Goal: Information Seeking & Learning: Compare options

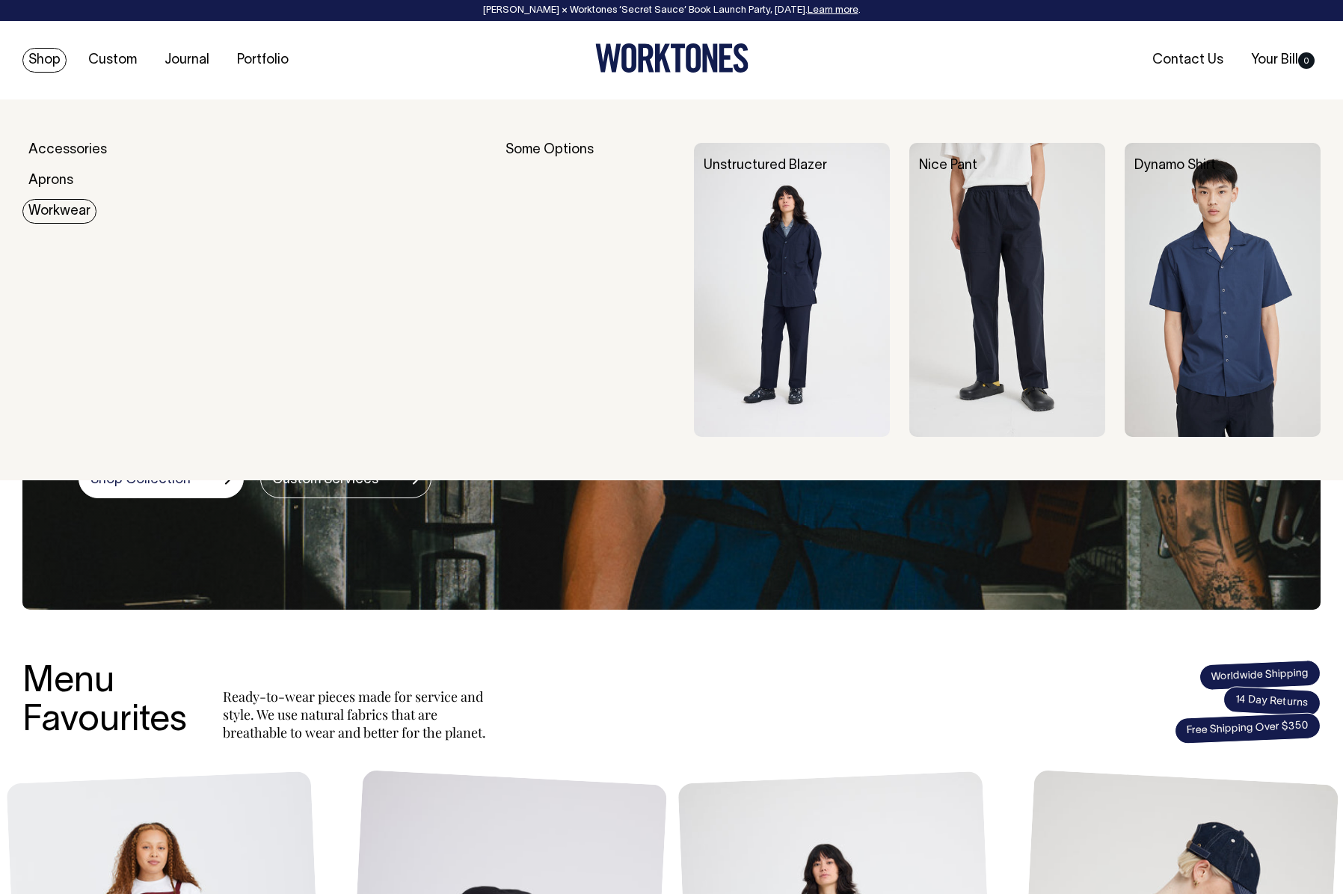
click at [58, 205] on link "Workwear" at bounding box center [59, 211] width 74 height 25
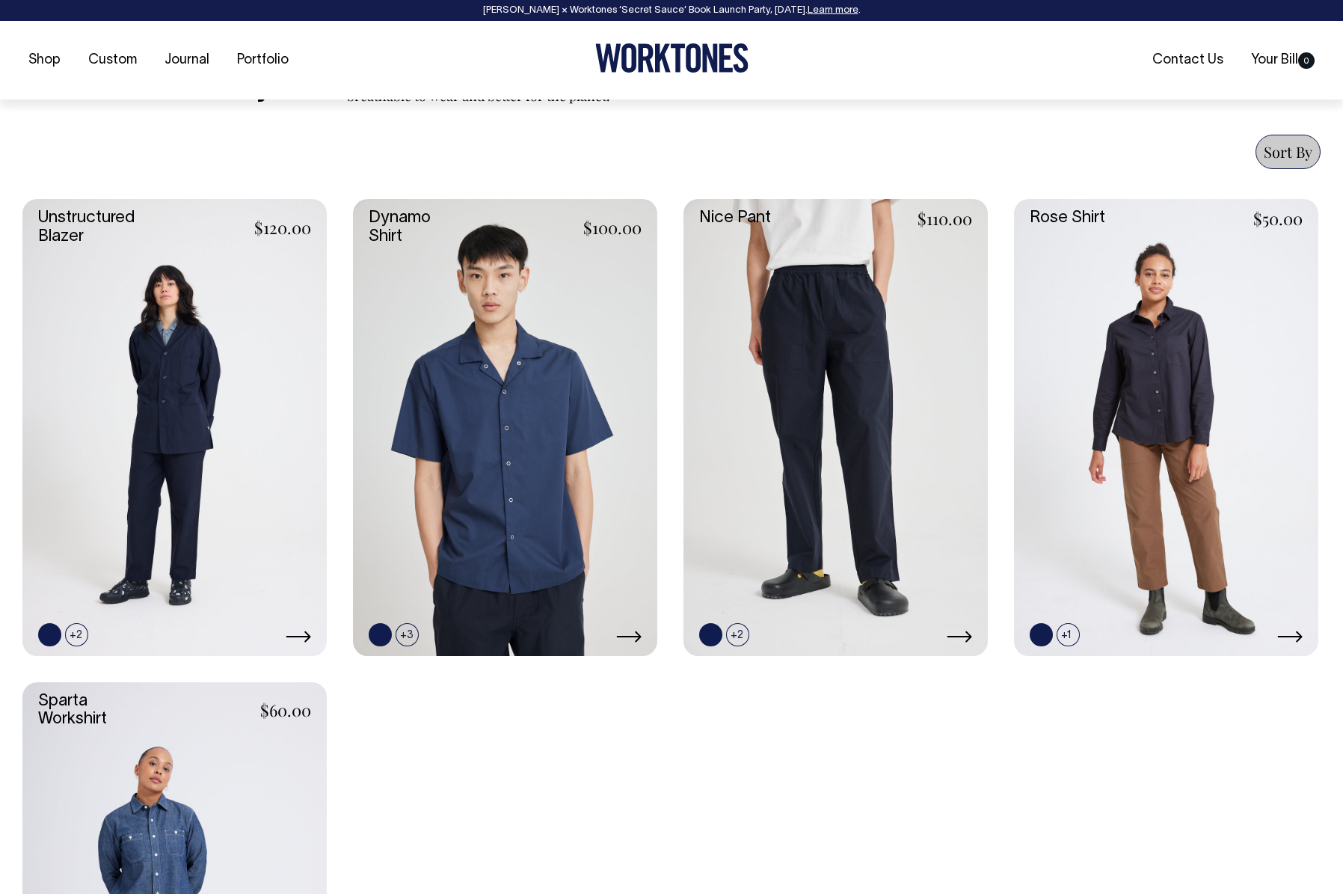
scroll to position [546, 0]
click at [436, 630] on link at bounding box center [434, 633] width 23 height 23
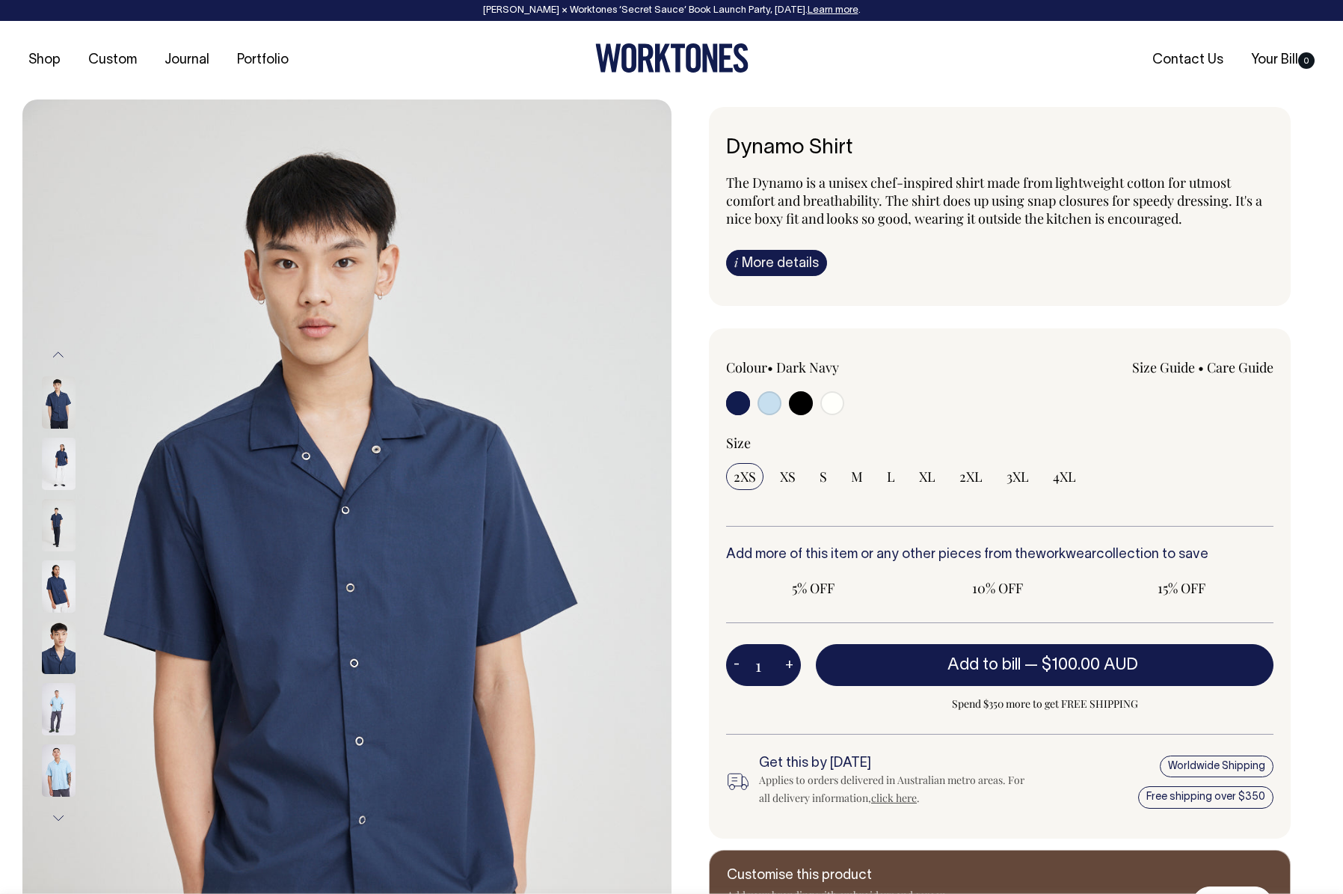
radio input "true"
select select "Black"
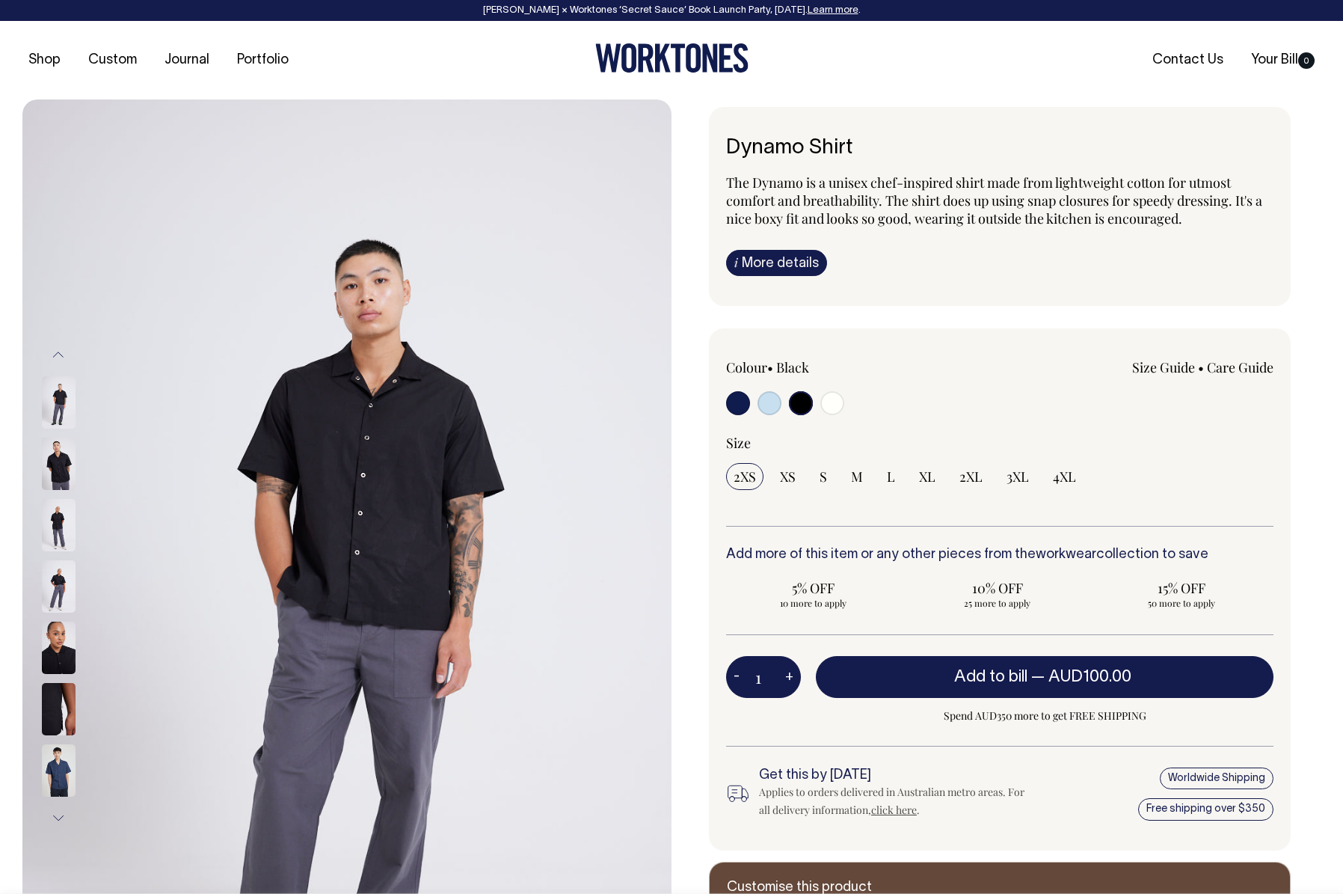
click at [61, 455] on img at bounding box center [59, 463] width 34 height 52
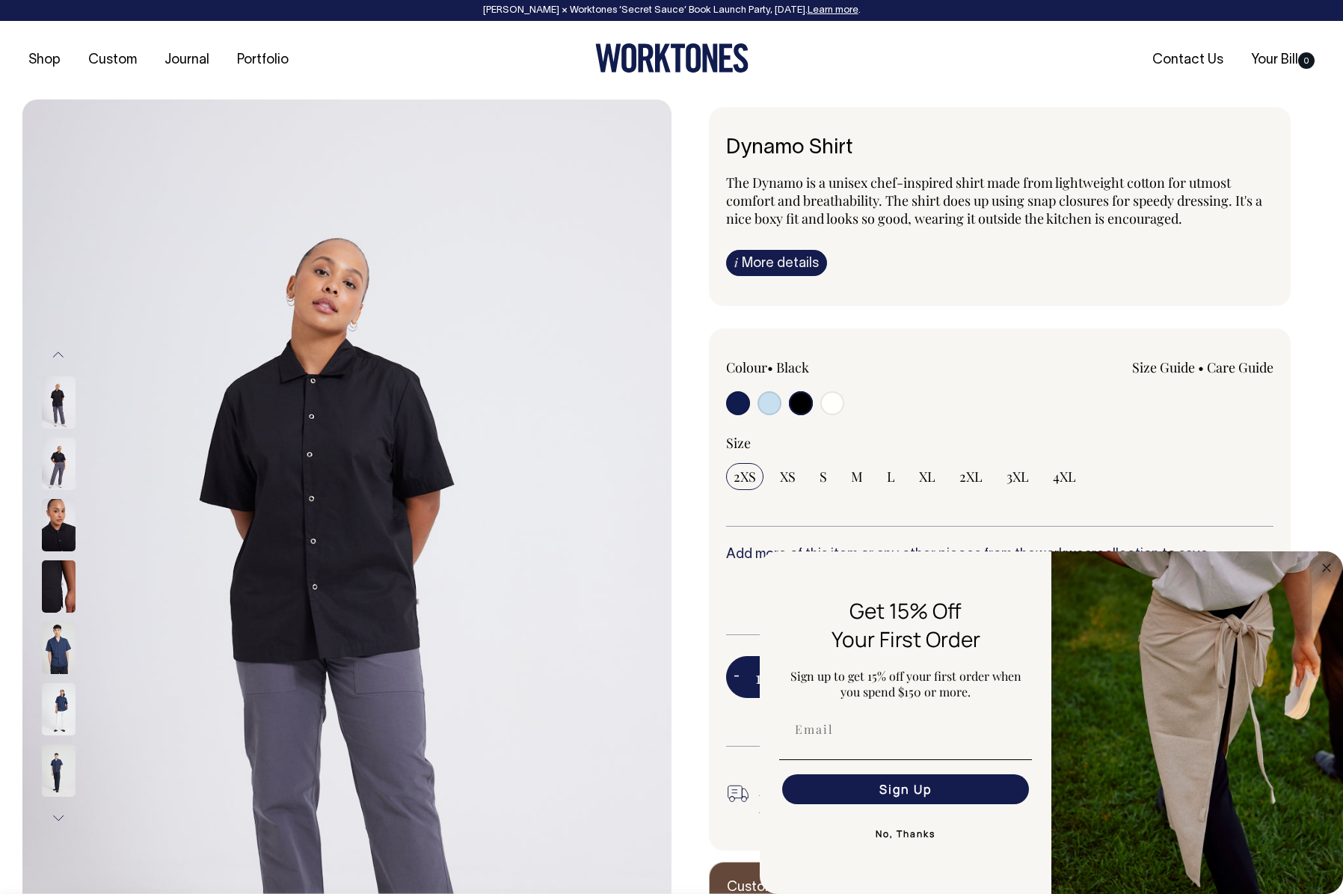
click at [58, 509] on img at bounding box center [59, 525] width 34 height 52
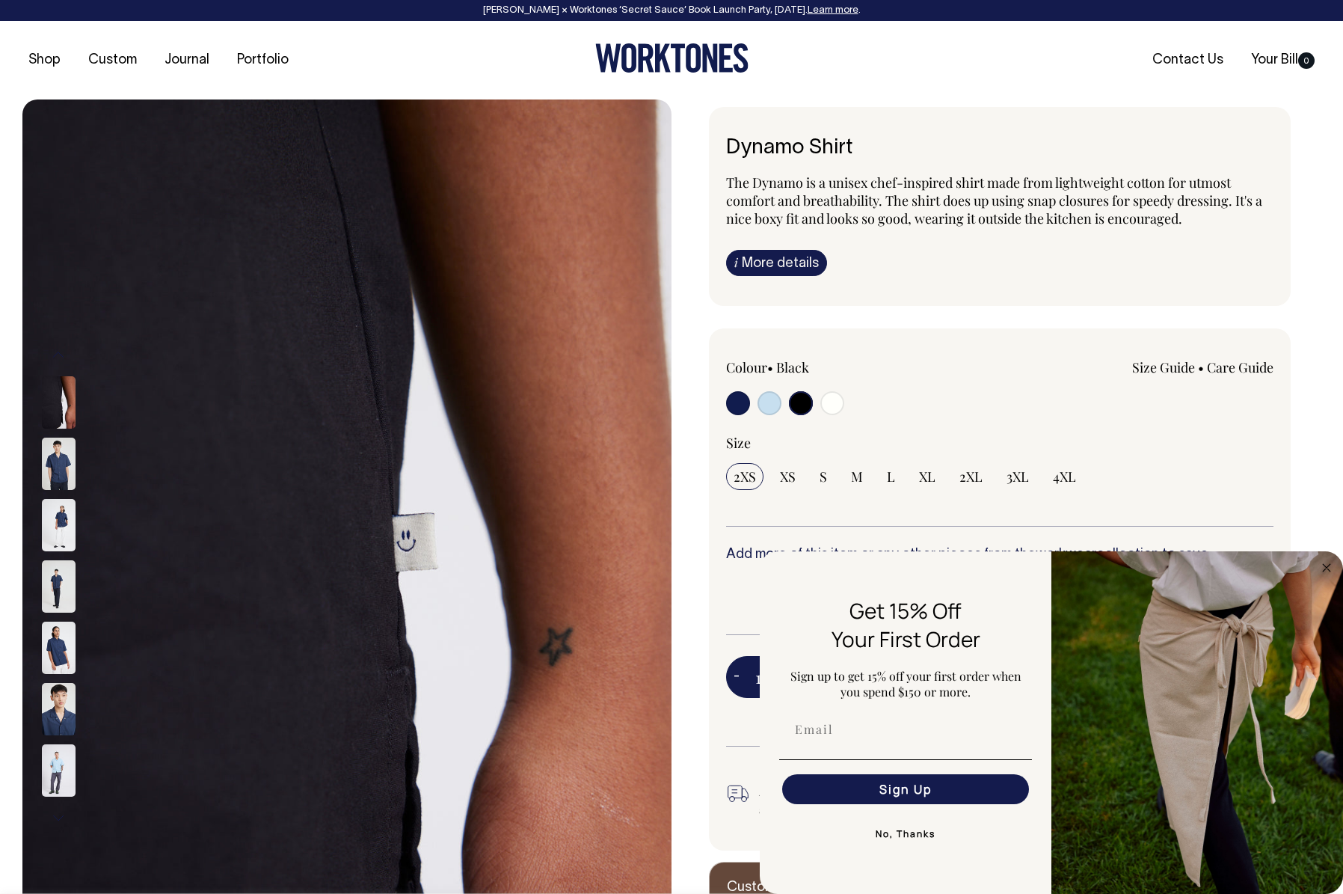
click at [63, 467] on img at bounding box center [59, 463] width 34 height 52
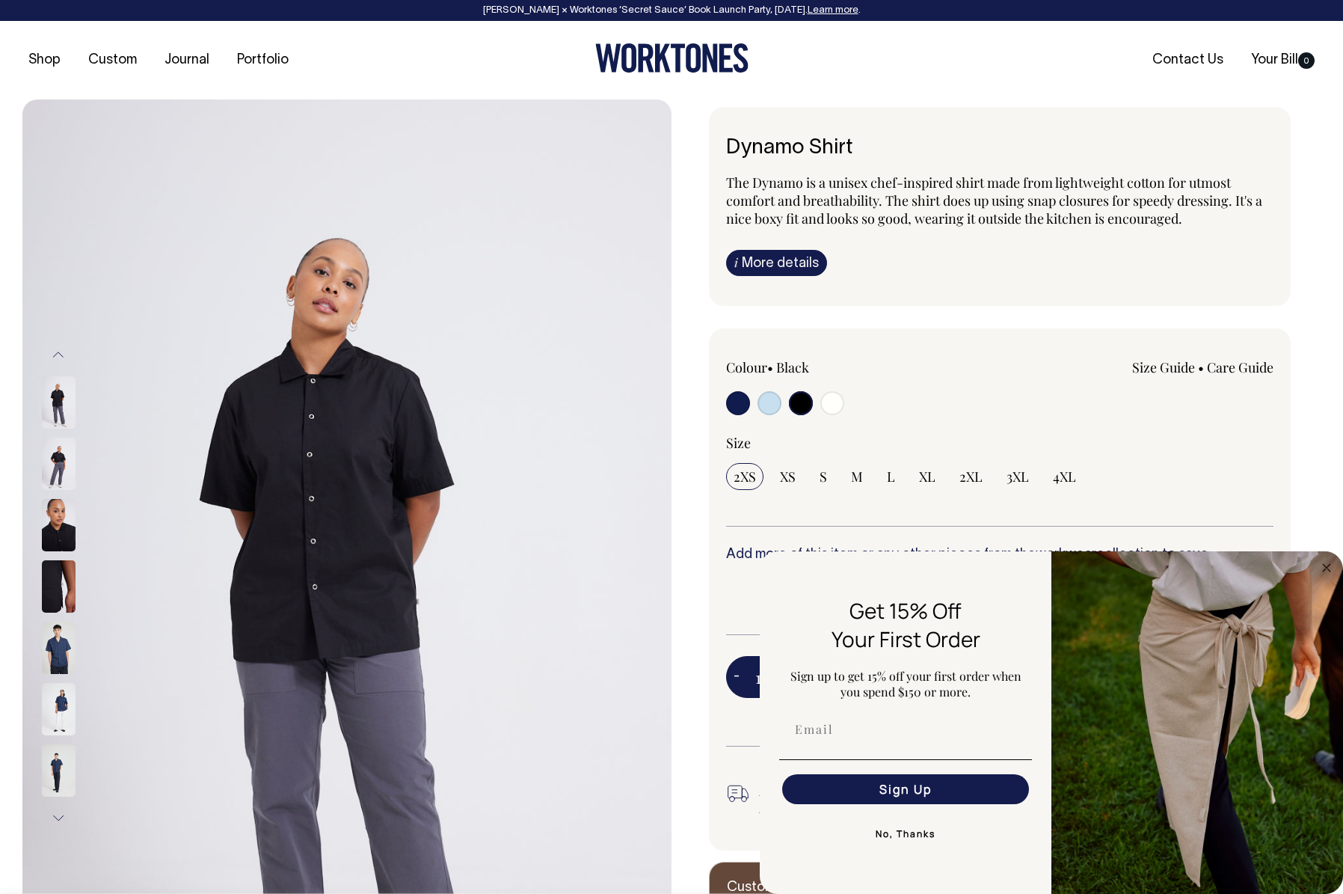
click at [64, 524] on img at bounding box center [59, 525] width 34 height 52
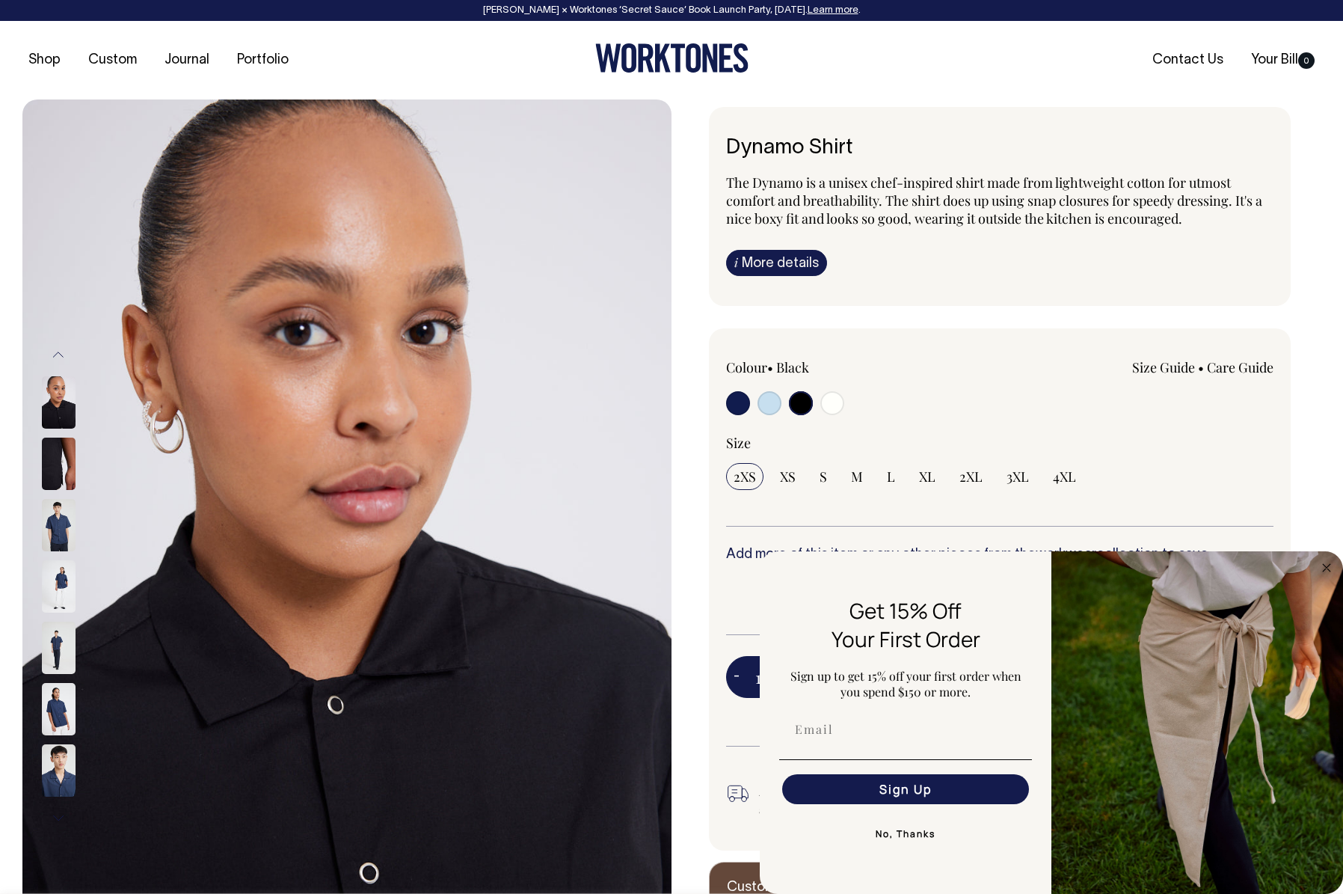
click at [67, 472] on img at bounding box center [59, 463] width 34 height 52
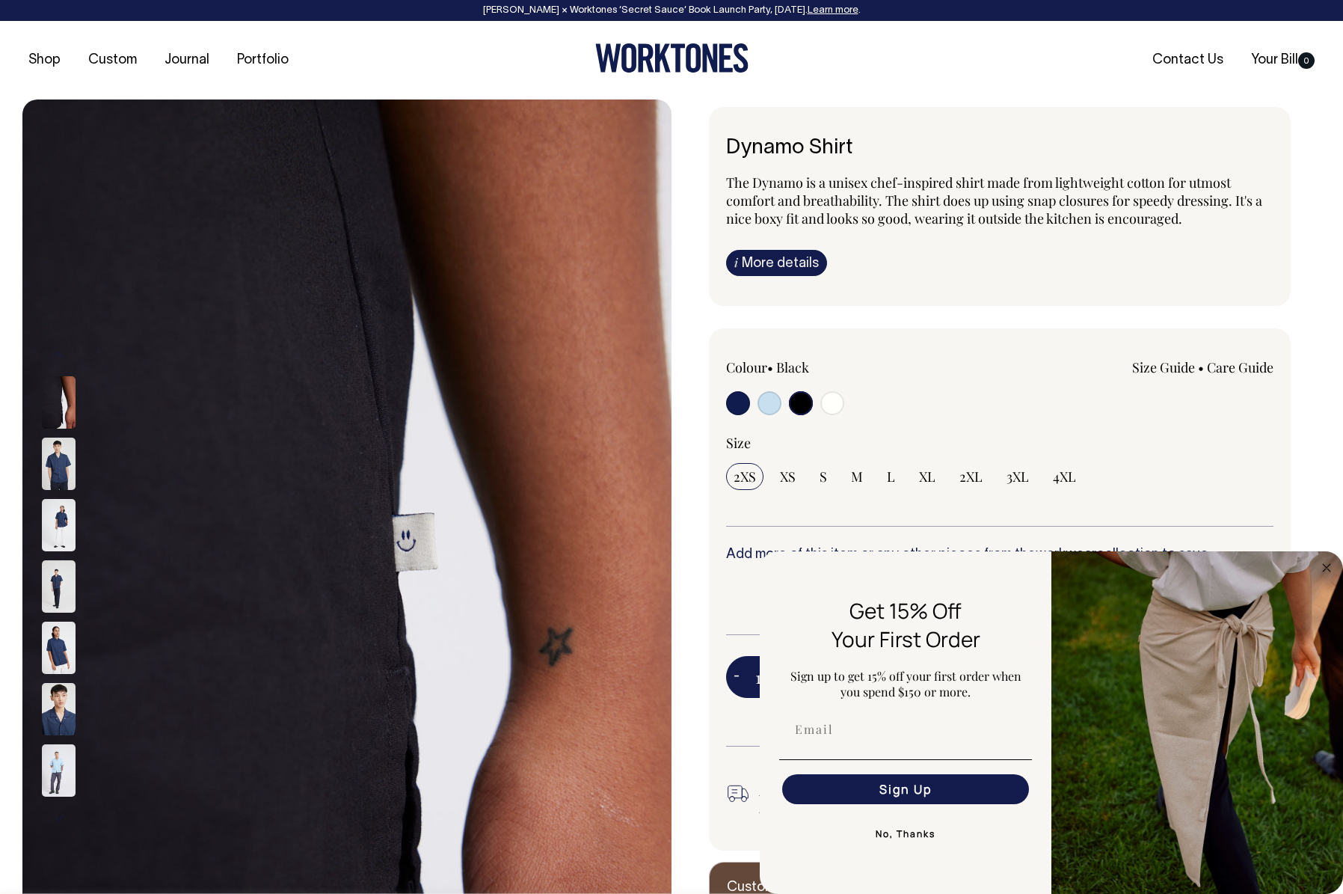
click at [65, 405] on img at bounding box center [59, 402] width 34 height 52
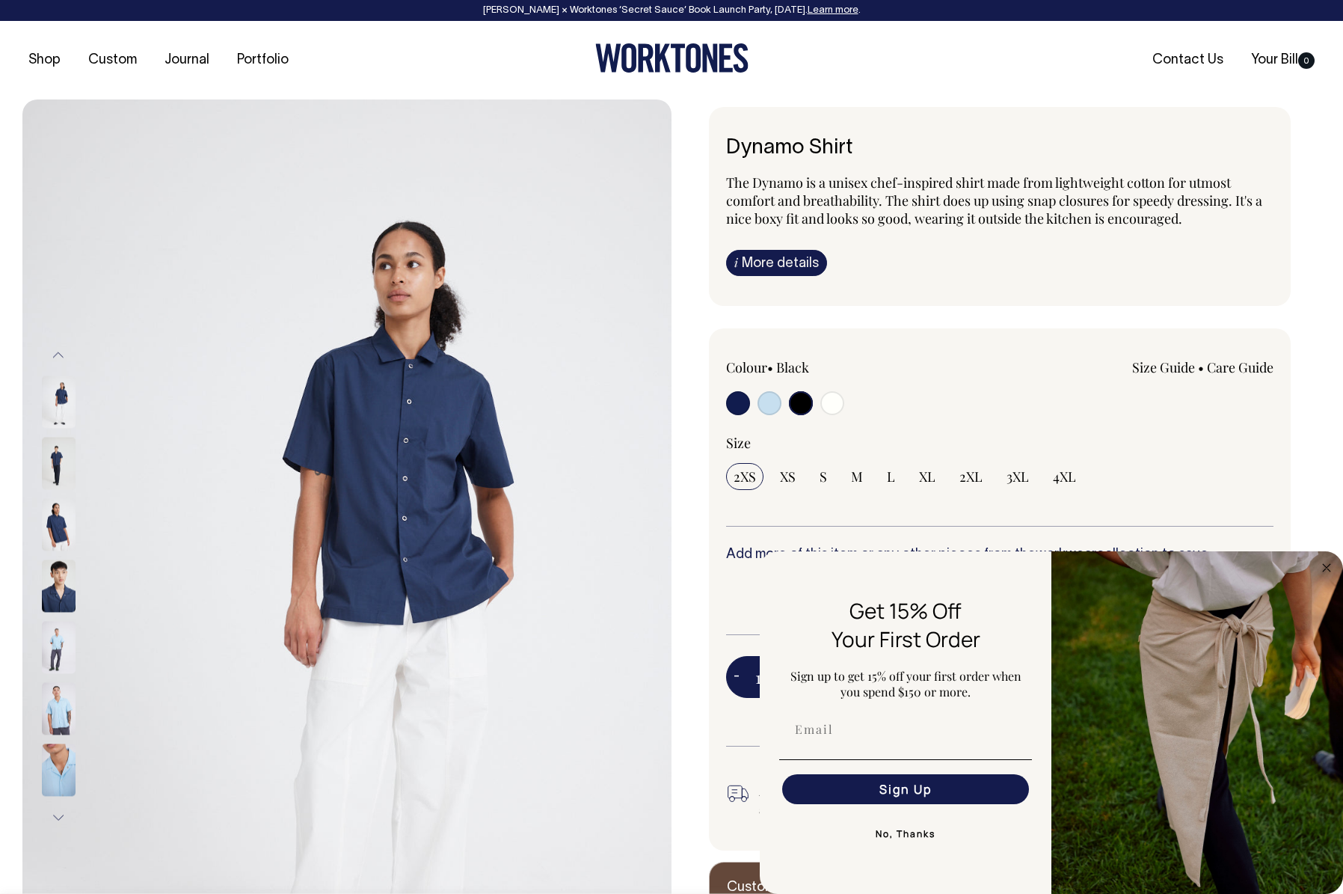
click at [64, 720] on img at bounding box center [59, 709] width 34 height 52
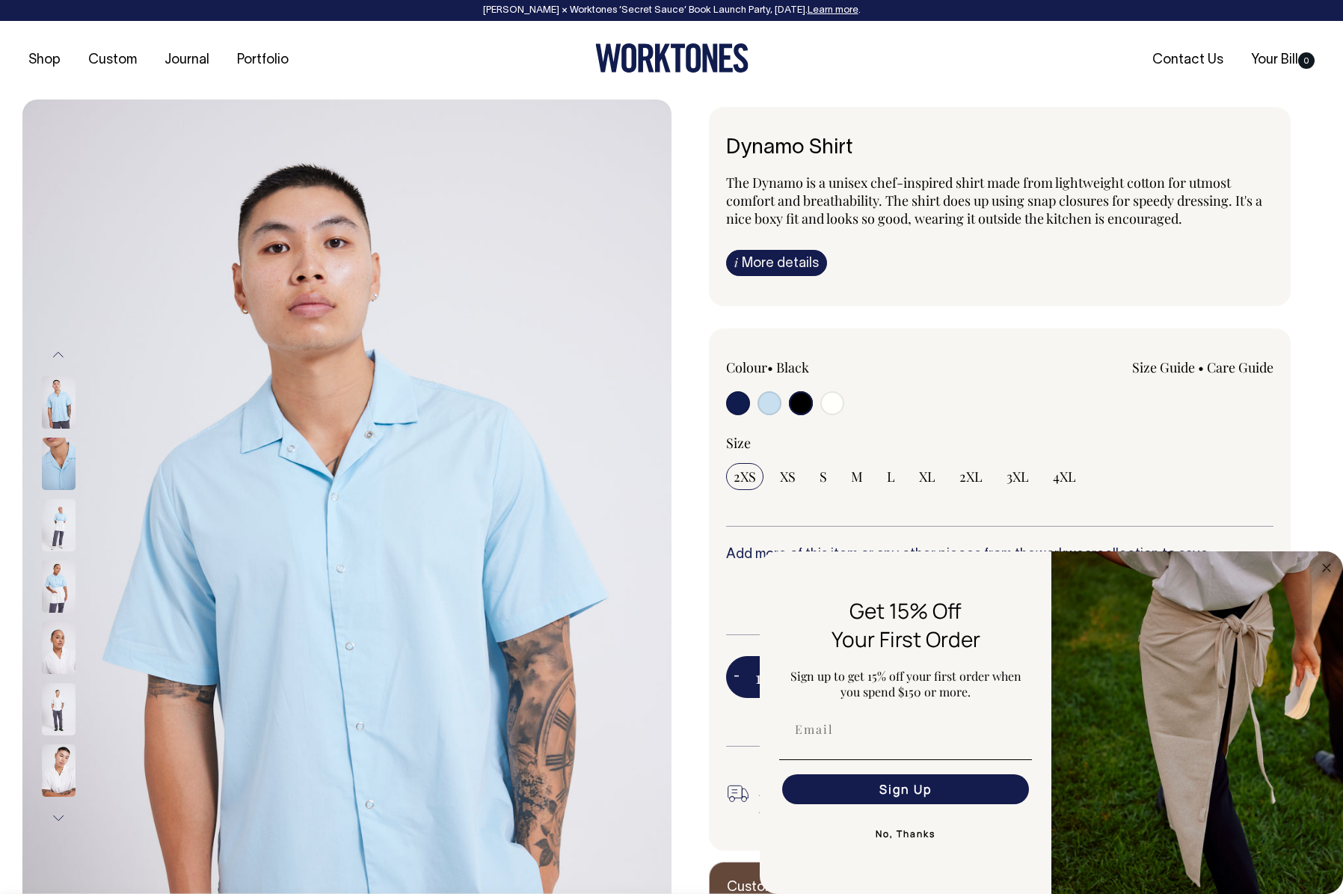
click at [779, 400] on input "radio" at bounding box center [770, 403] width 24 height 24
radio input "true"
select select "True Blue"
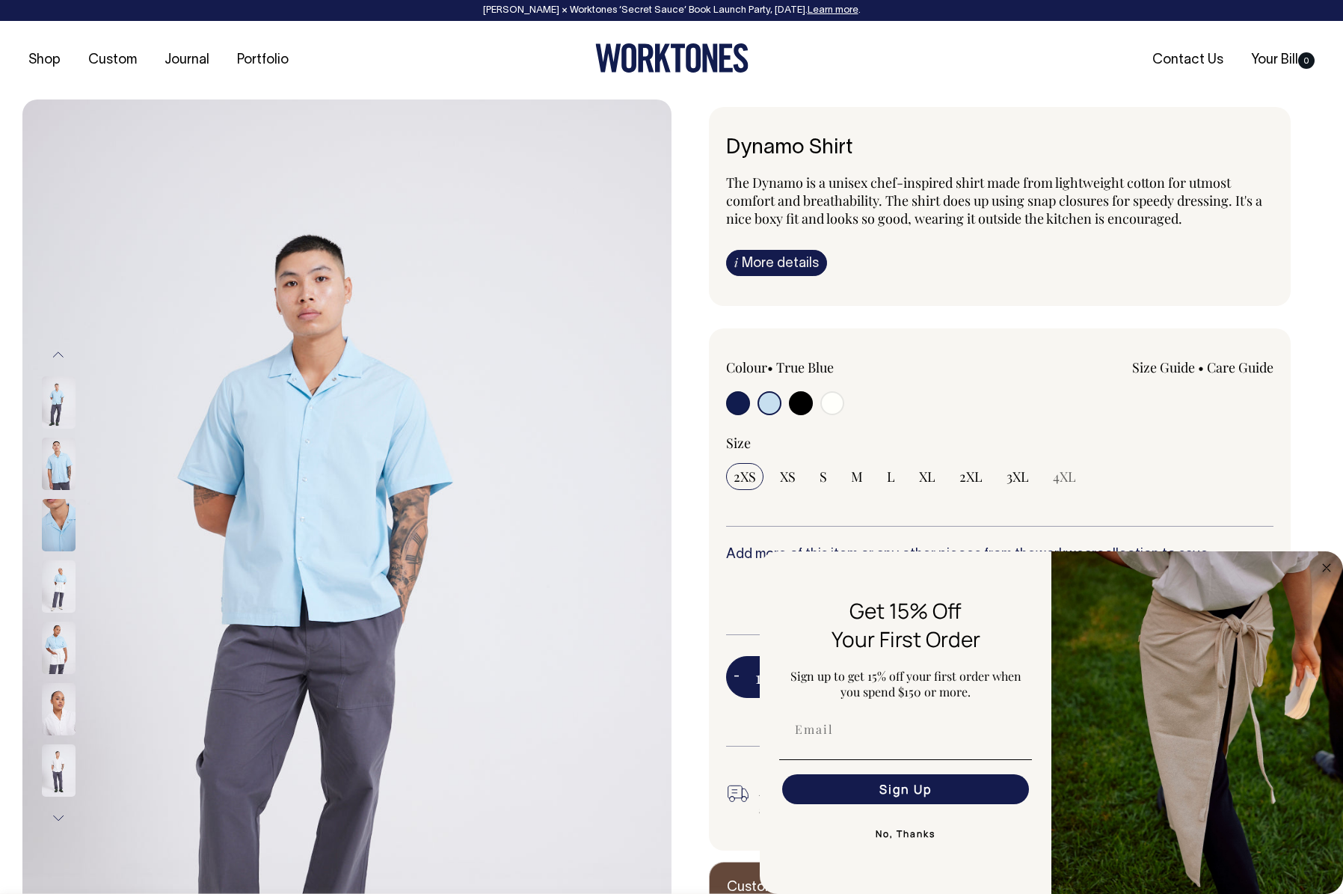
click at [1006, 72] on div "Shop Custom Journal Portfolio Contact Us Your Bill 0" at bounding box center [671, 60] width 1343 height 79
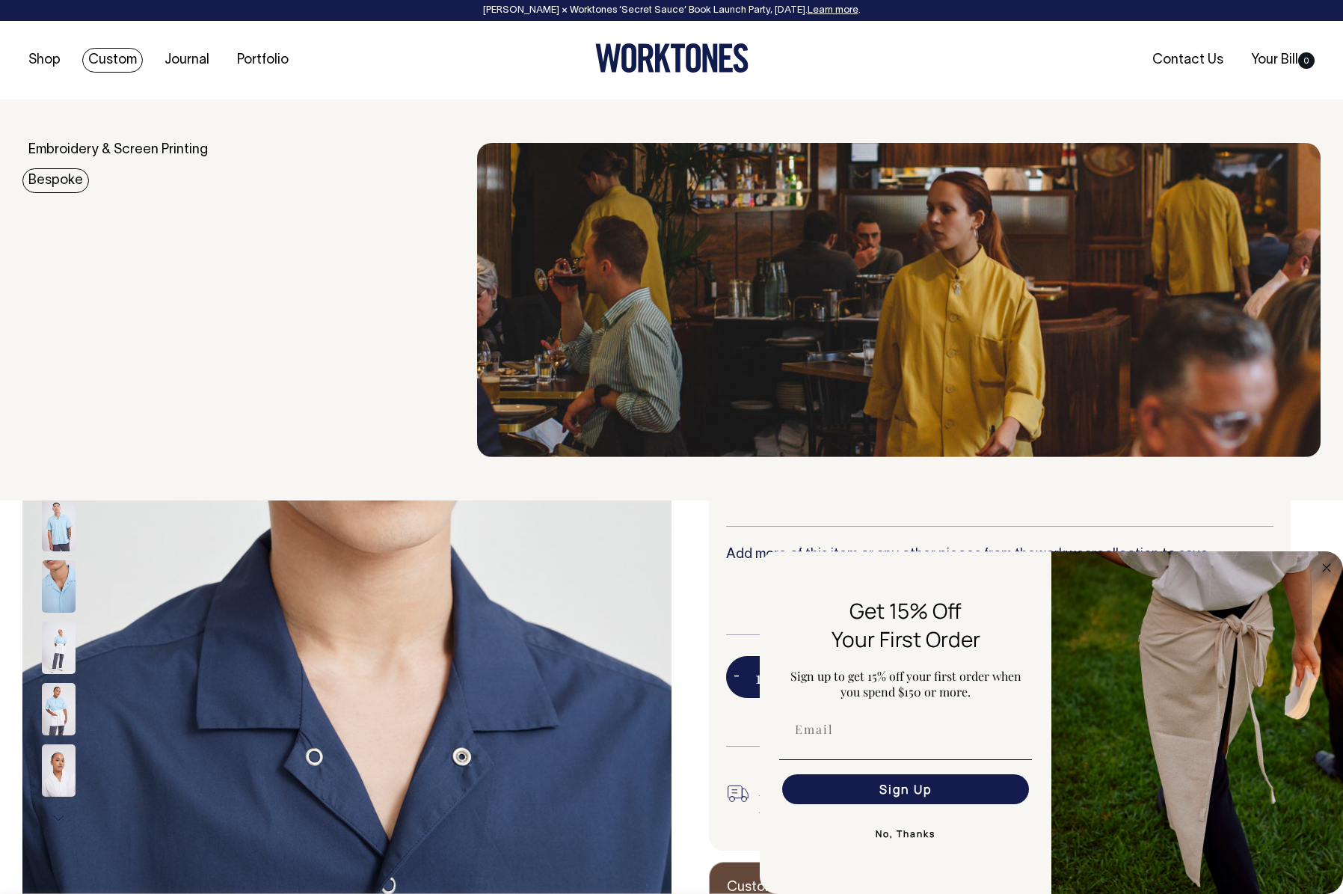
click at [65, 176] on link "Bespoke" at bounding box center [55, 180] width 67 height 25
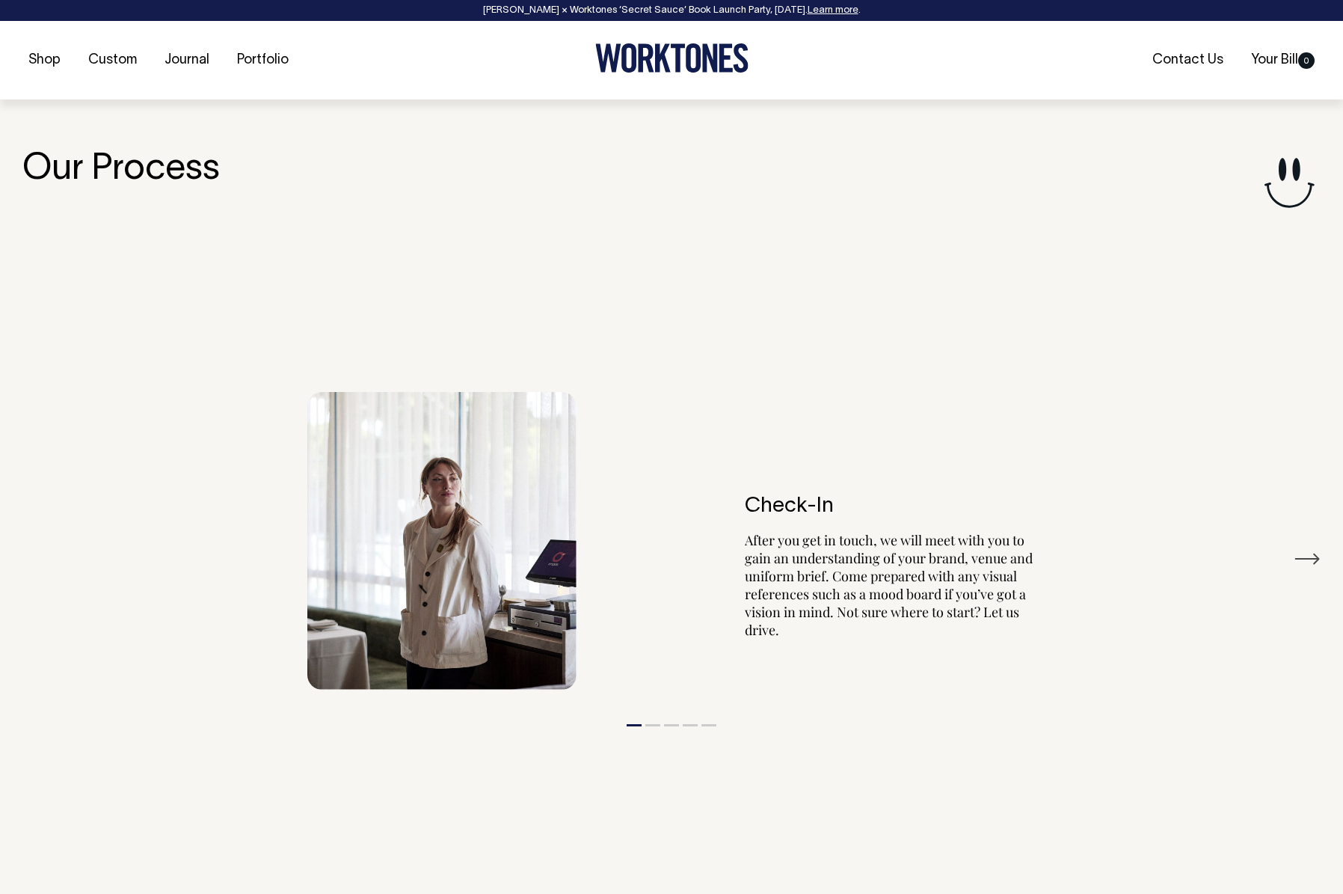
scroll to position [2686, 0]
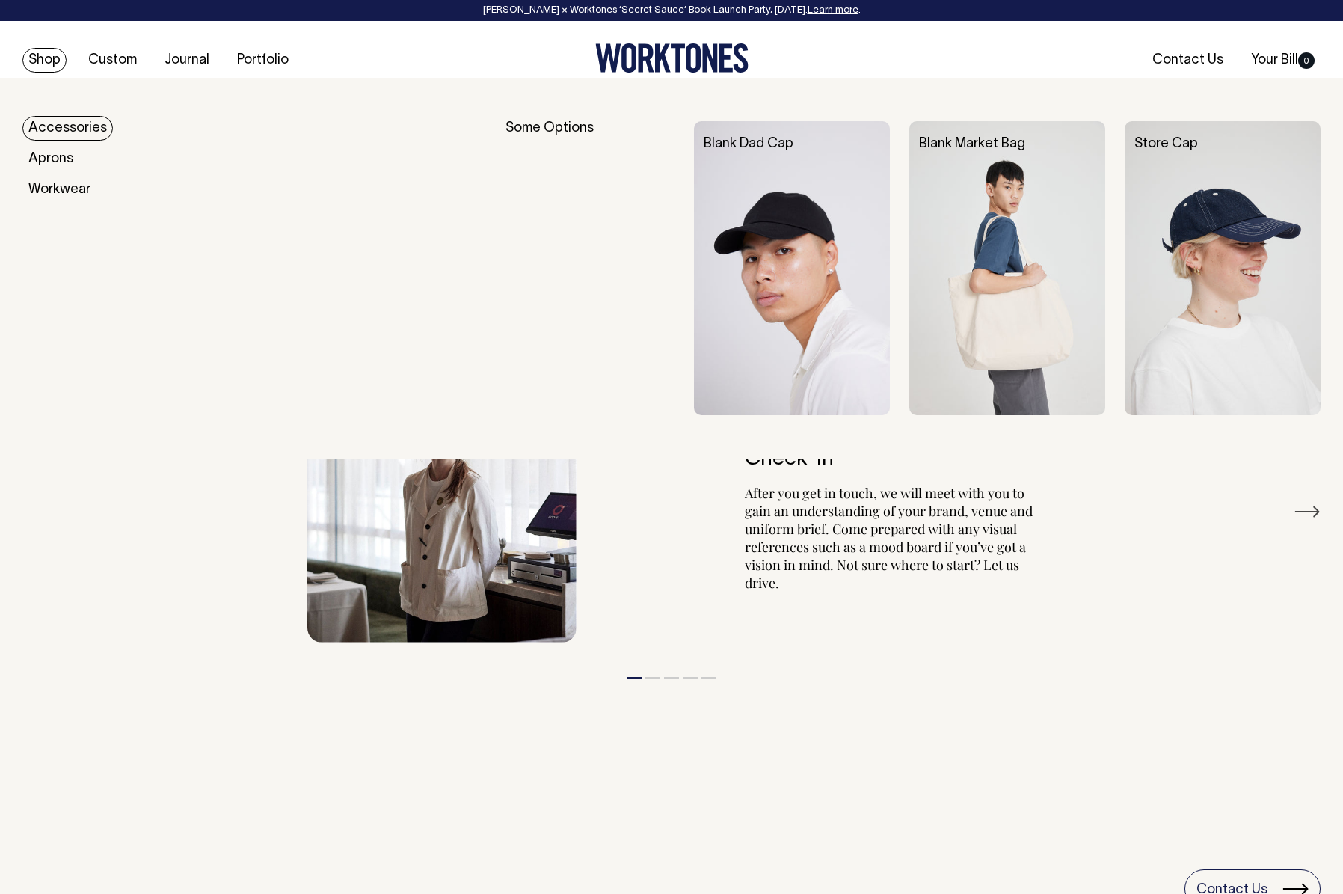
click at [59, 129] on link "Accessories" at bounding box center [67, 128] width 90 height 25
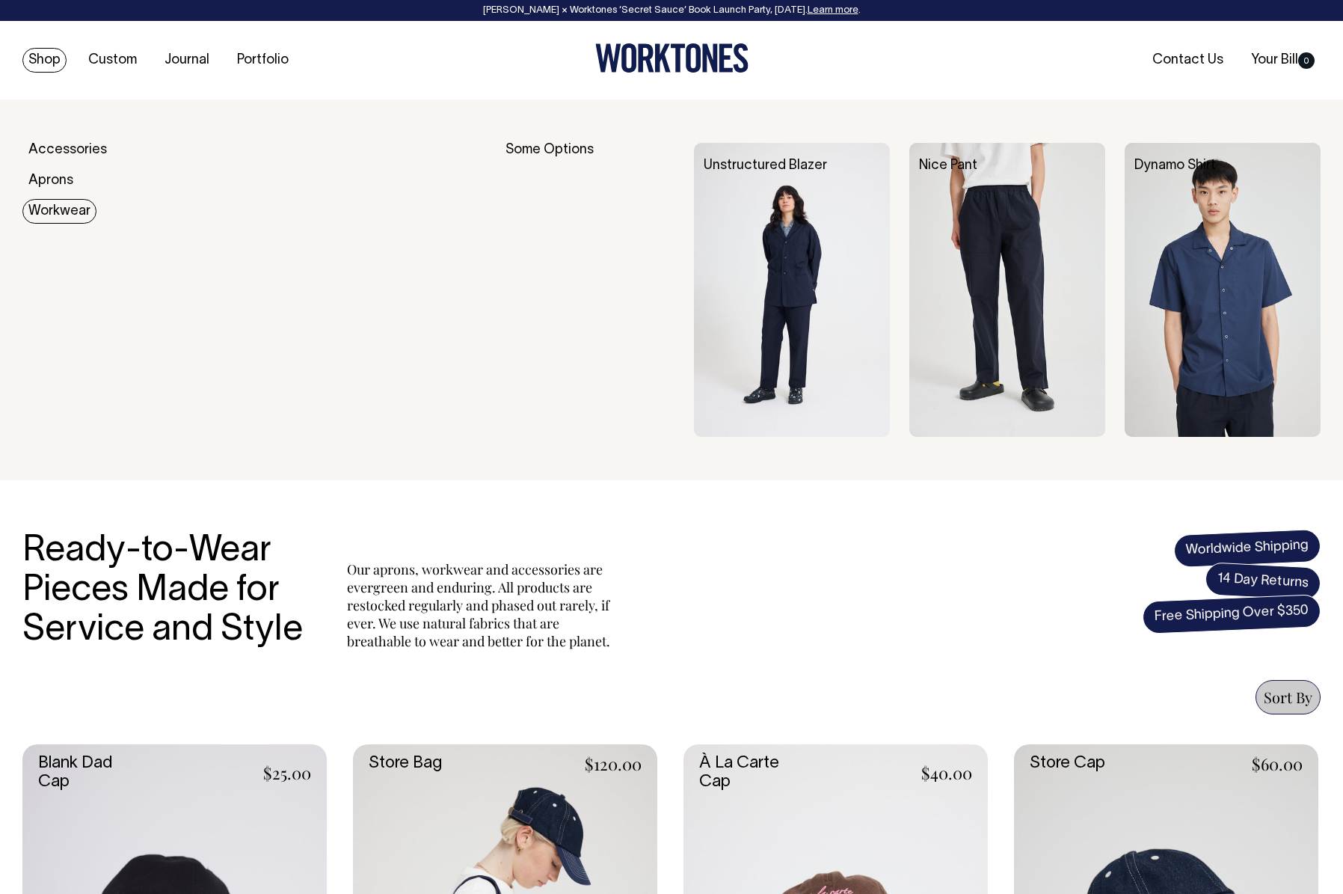
click at [62, 203] on link "Workwear" at bounding box center [59, 211] width 74 height 25
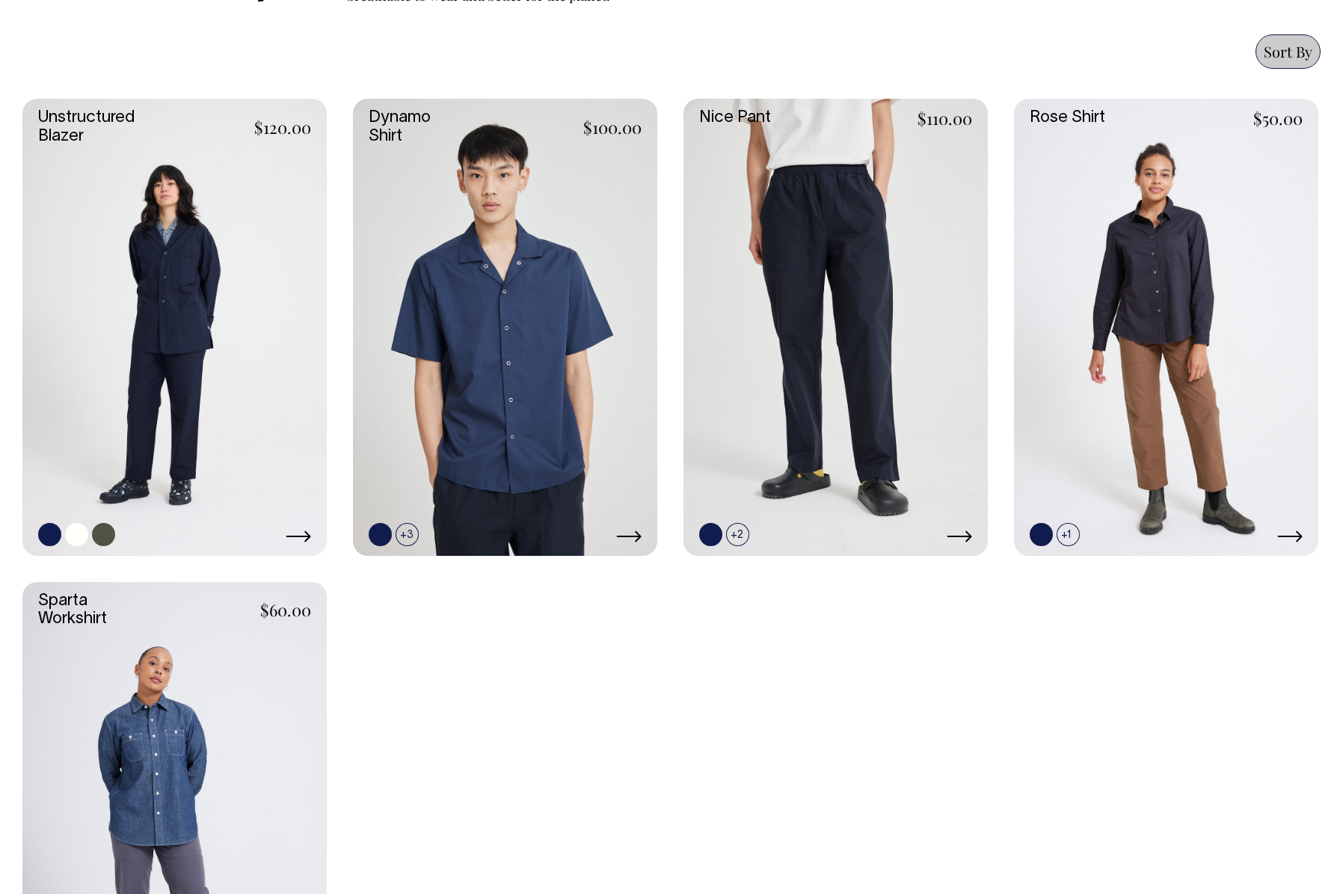
scroll to position [643, 0]
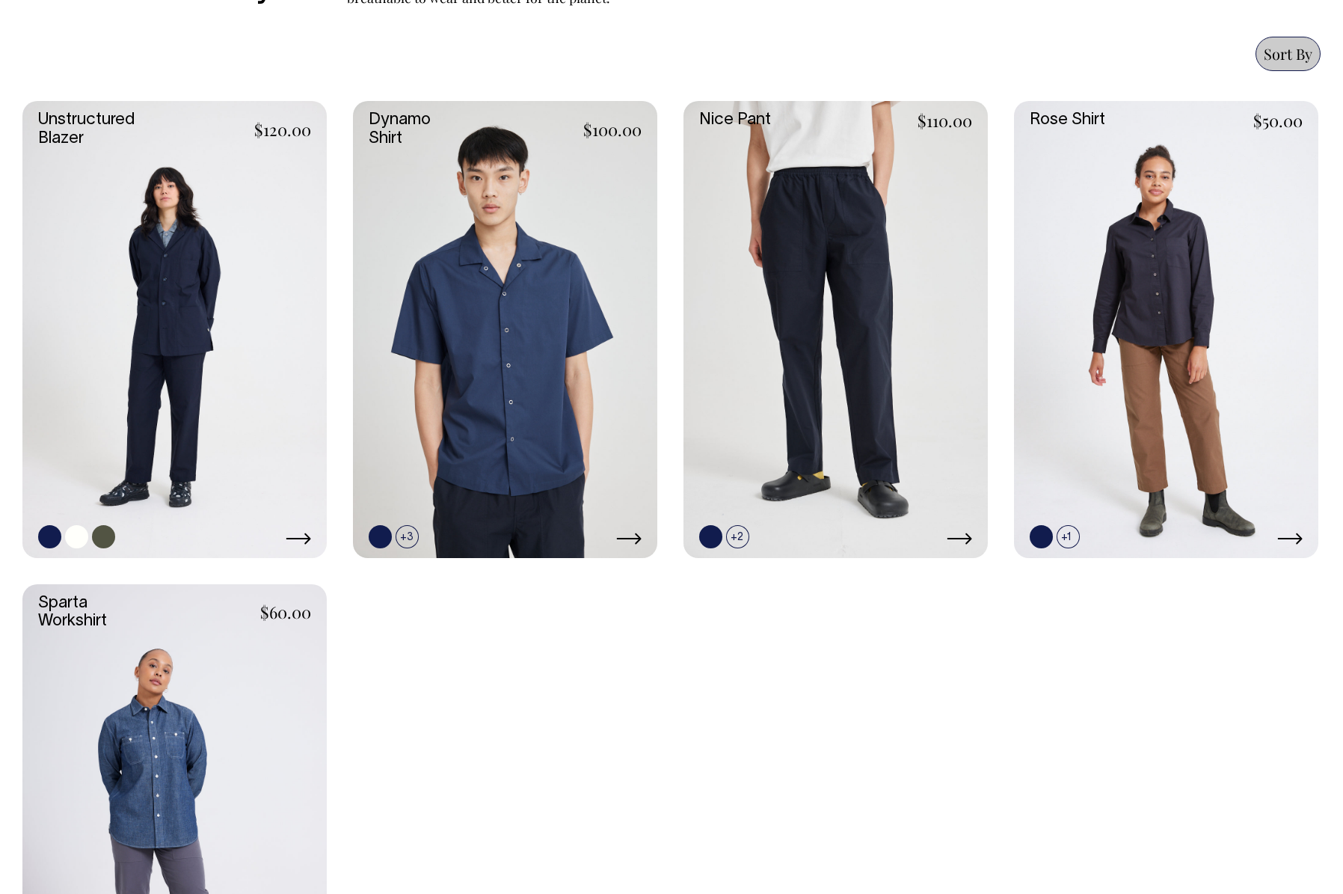
click at [100, 534] on link at bounding box center [103, 536] width 23 height 23
click at [1107, 257] on link at bounding box center [1166, 329] width 304 height 457
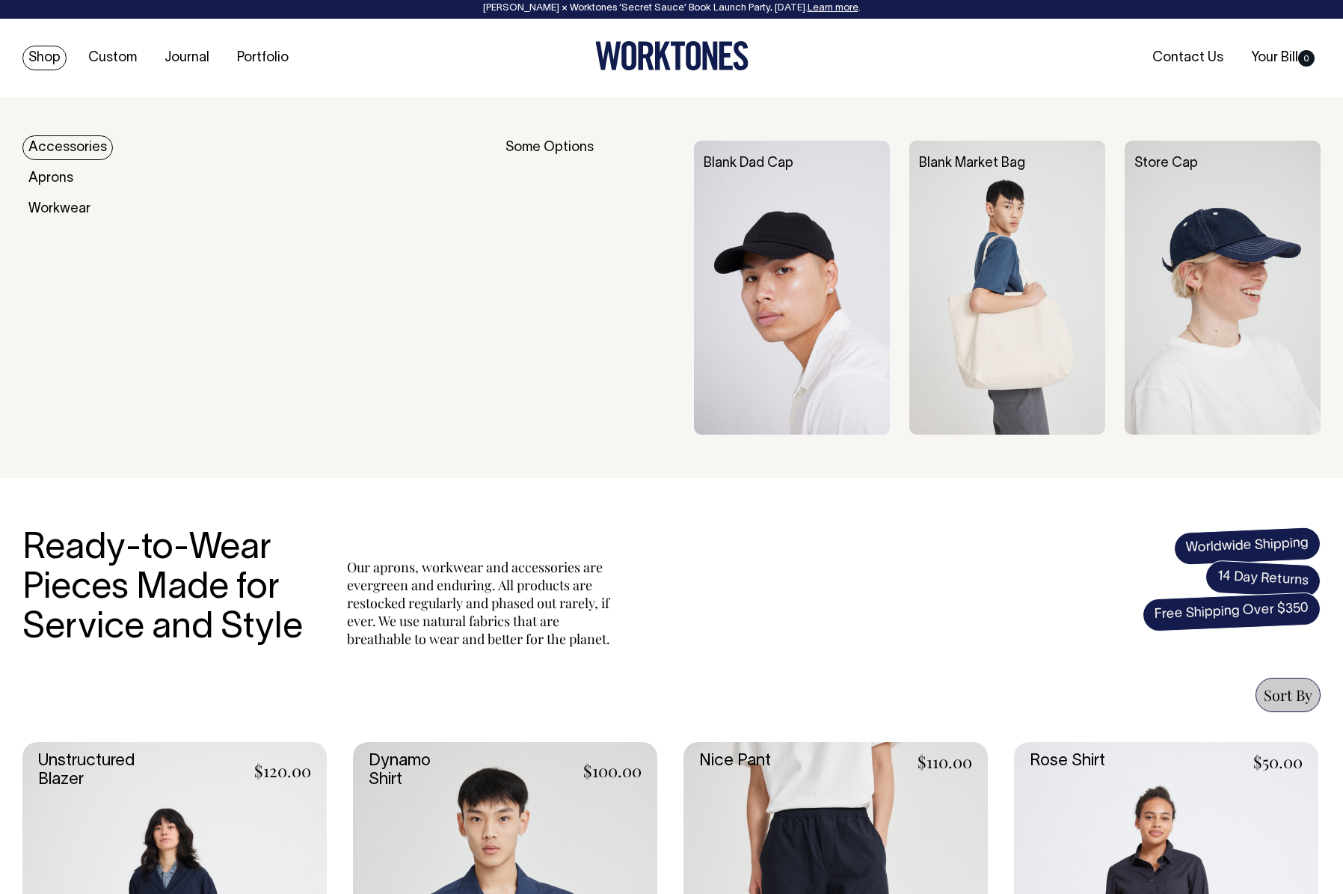
scroll to position [0, 0]
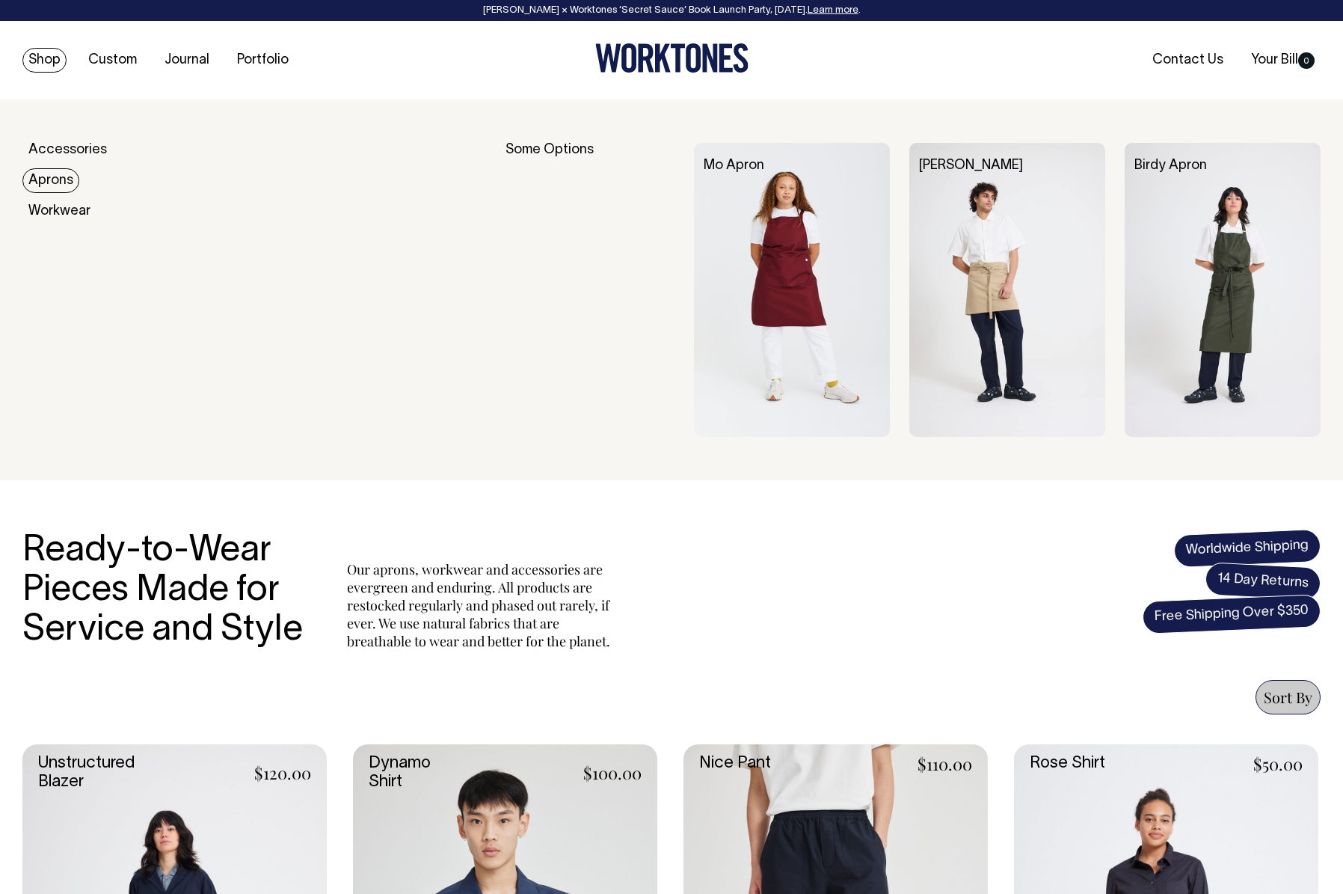
click at [56, 182] on link "Aprons" at bounding box center [50, 180] width 57 height 25
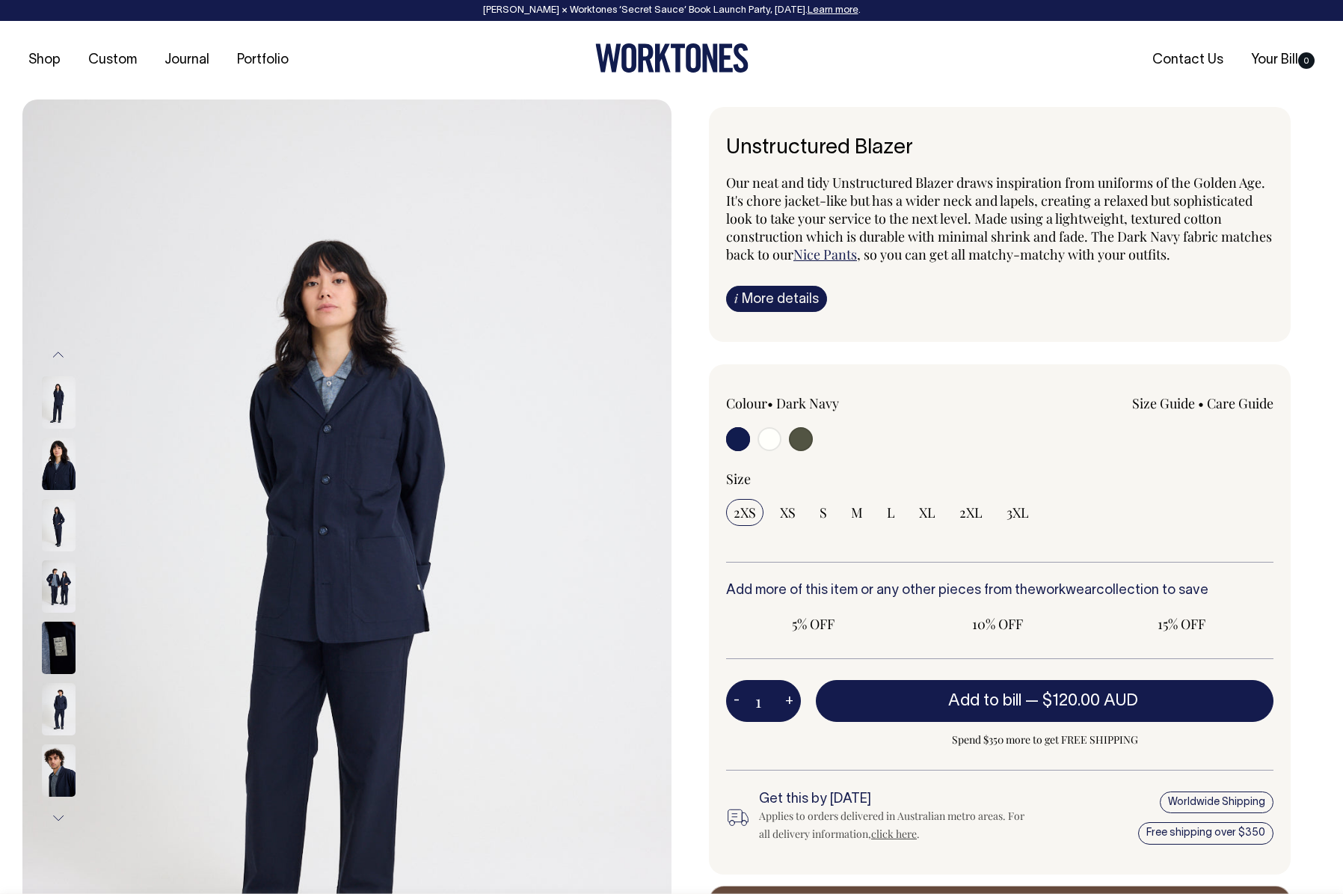
radio input "true"
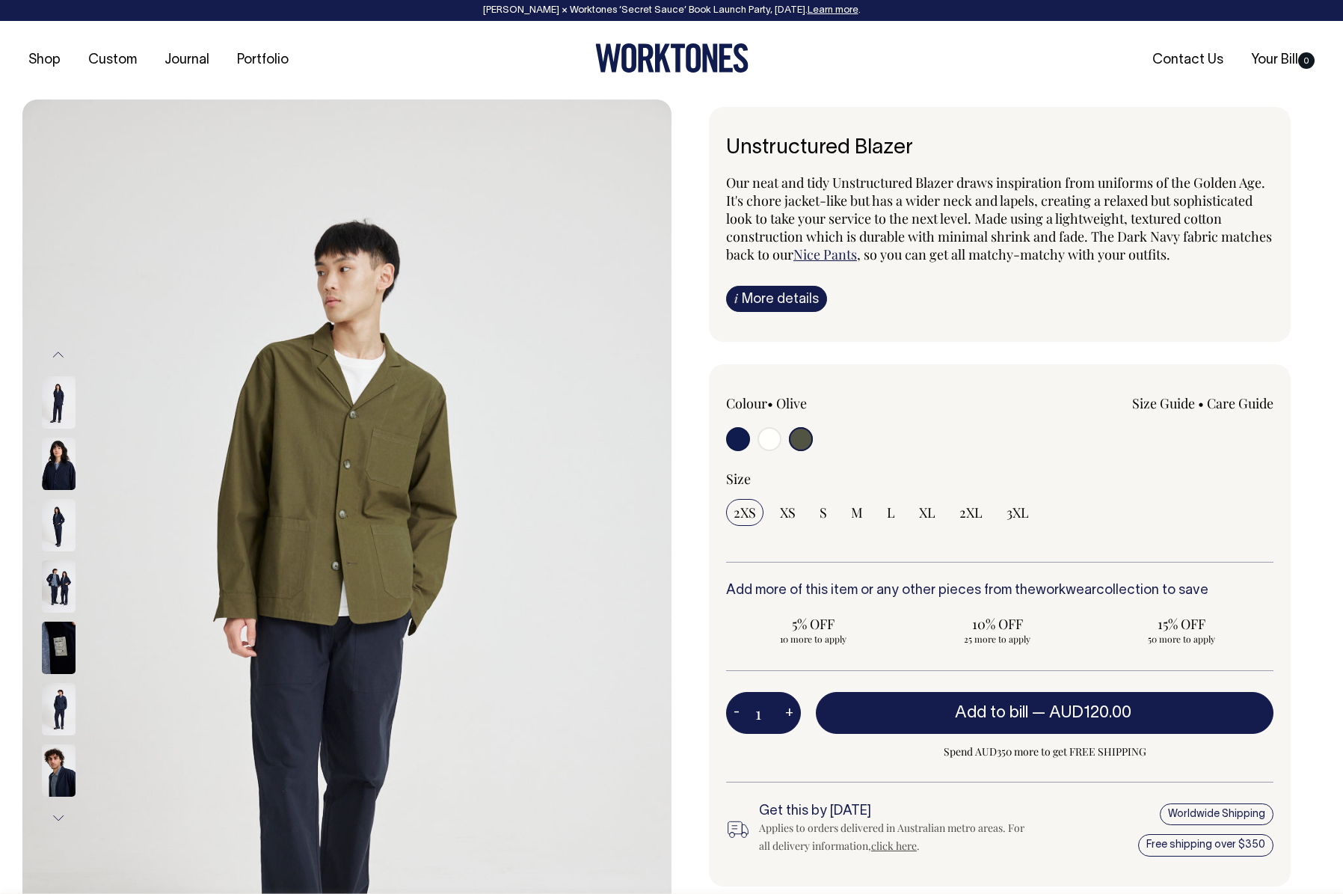
radio input "true"
select select "Olive"
click at [771, 441] on input "radio" at bounding box center [770, 439] width 24 height 24
radio input "true"
radio input "false"
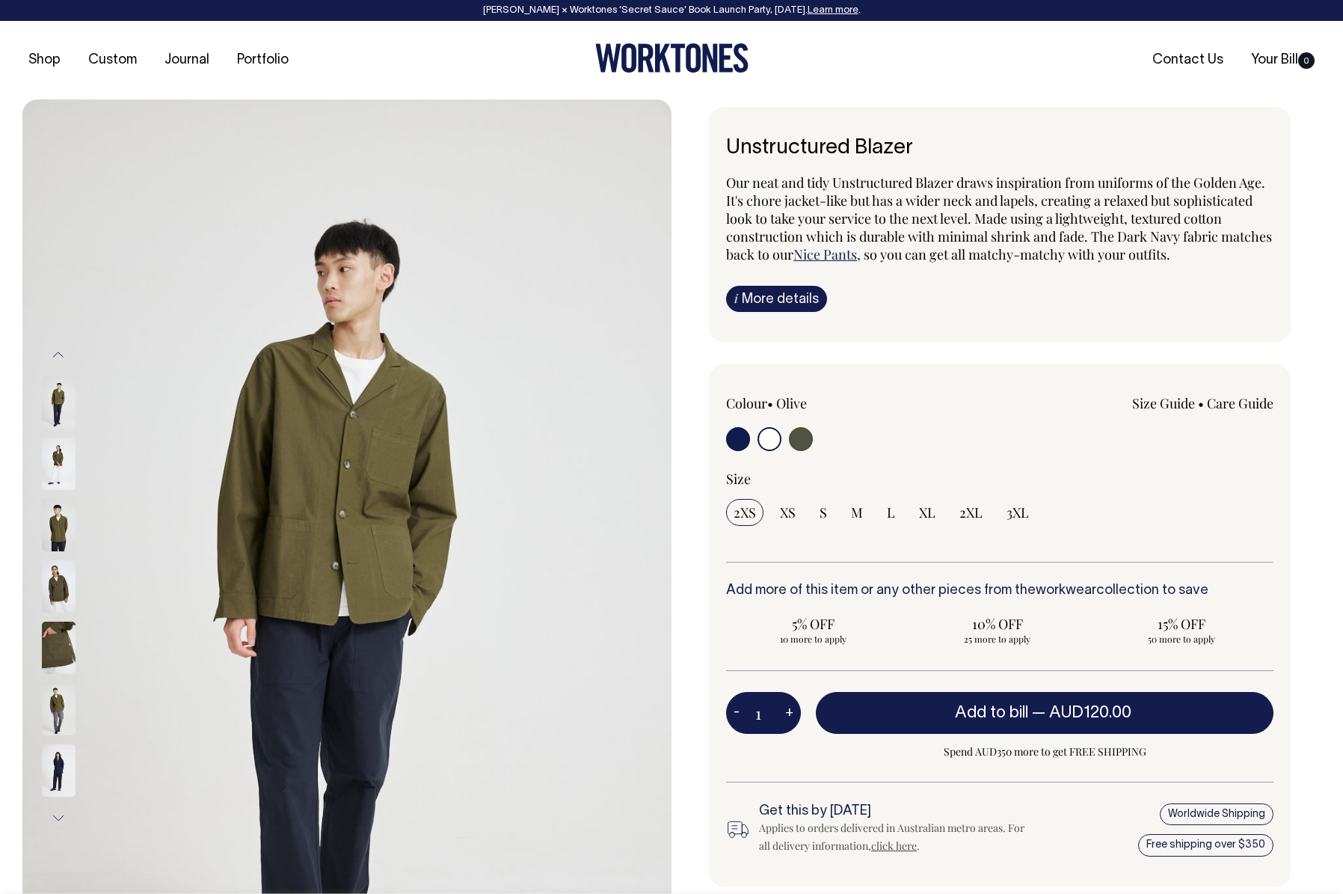
radio input "true"
select select "Off-White"
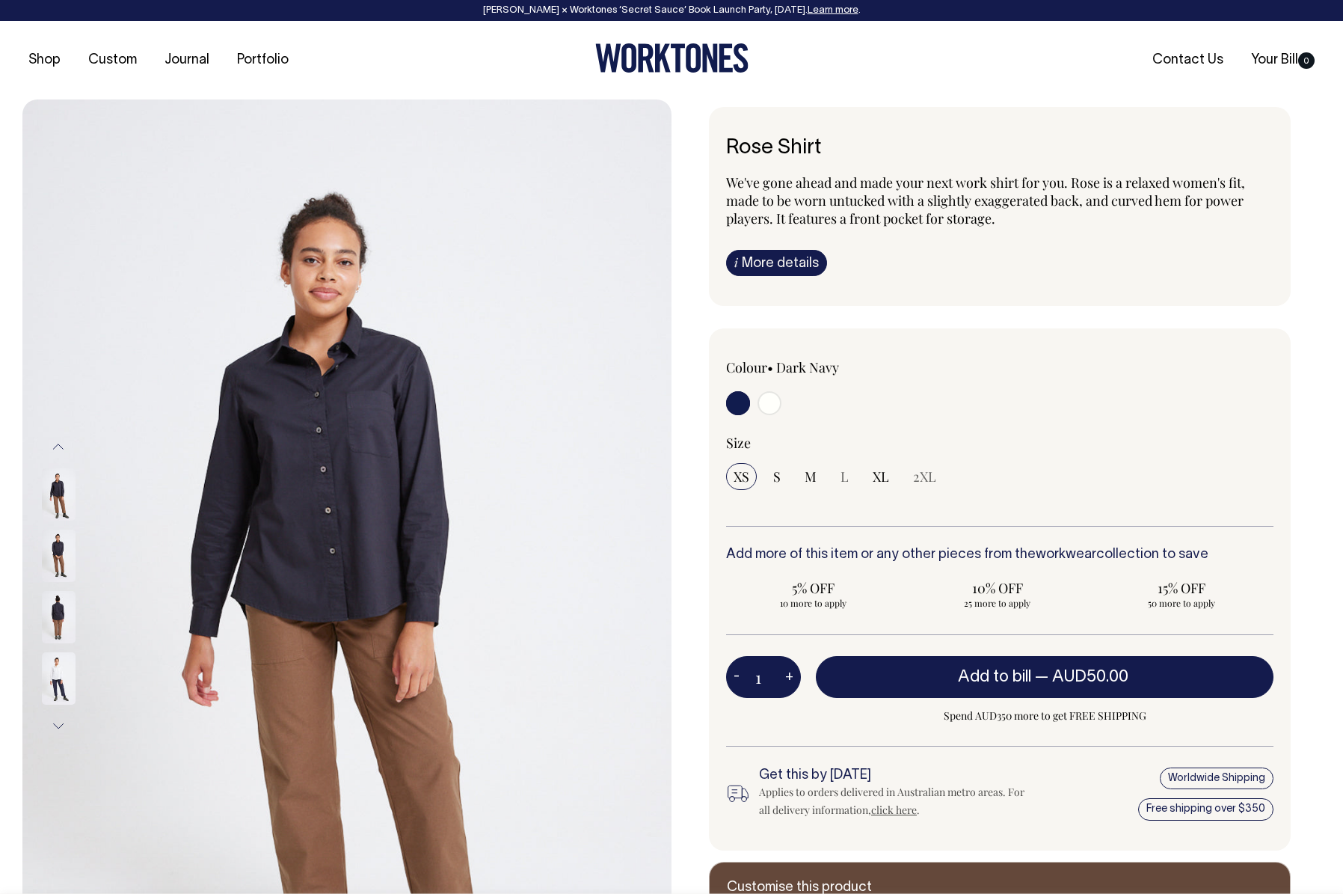
click at [57, 544] on img at bounding box center [59, 555] width 34 height 52
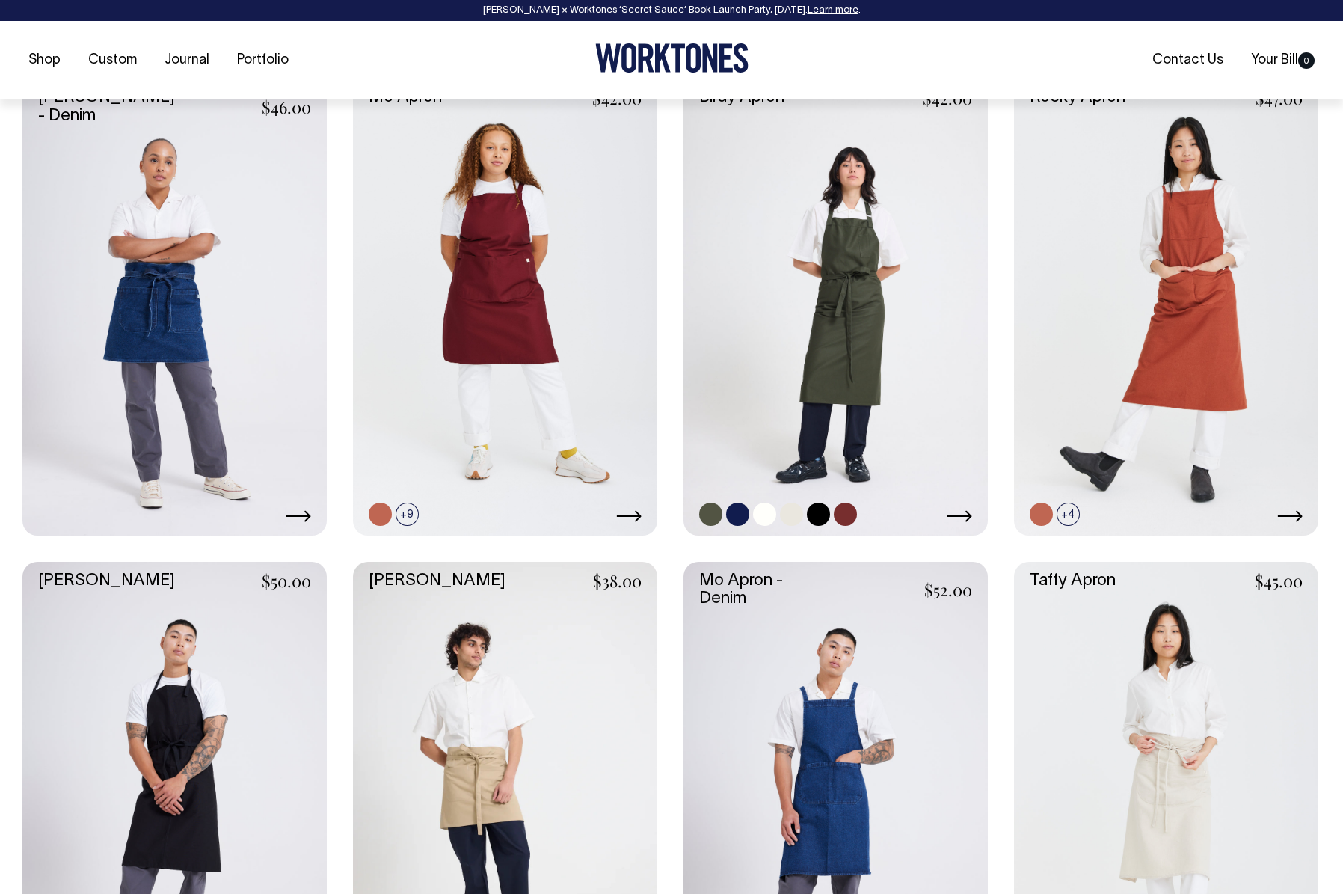
scroll to position [666, 0]
click at [965, 512] on icon at bounding box center [959, 515] width 25 height 12
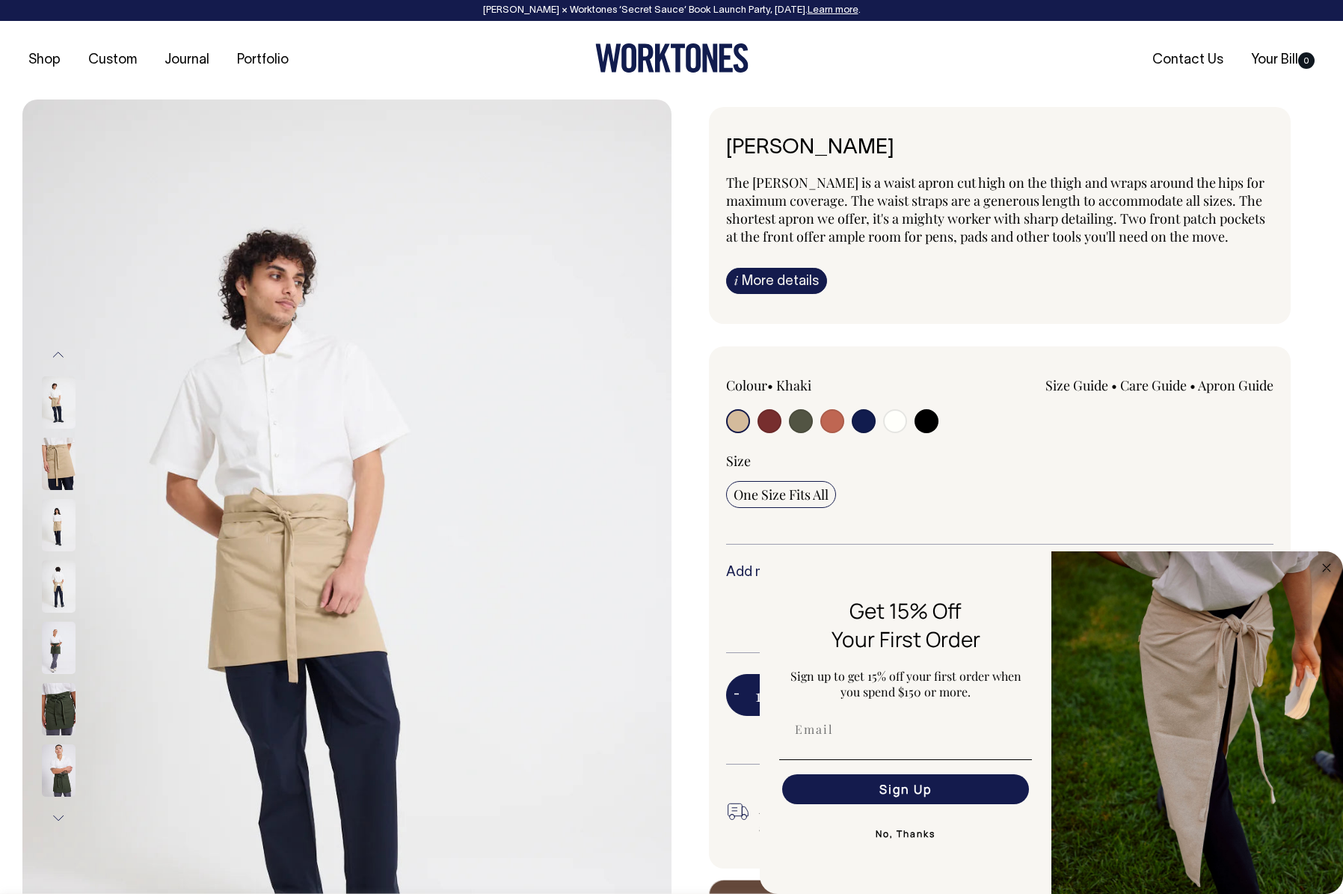
click at [934, 419] on input "radio" at bounding box center [927, 421] width 24 height 24
radio input "true"
select select "Black"
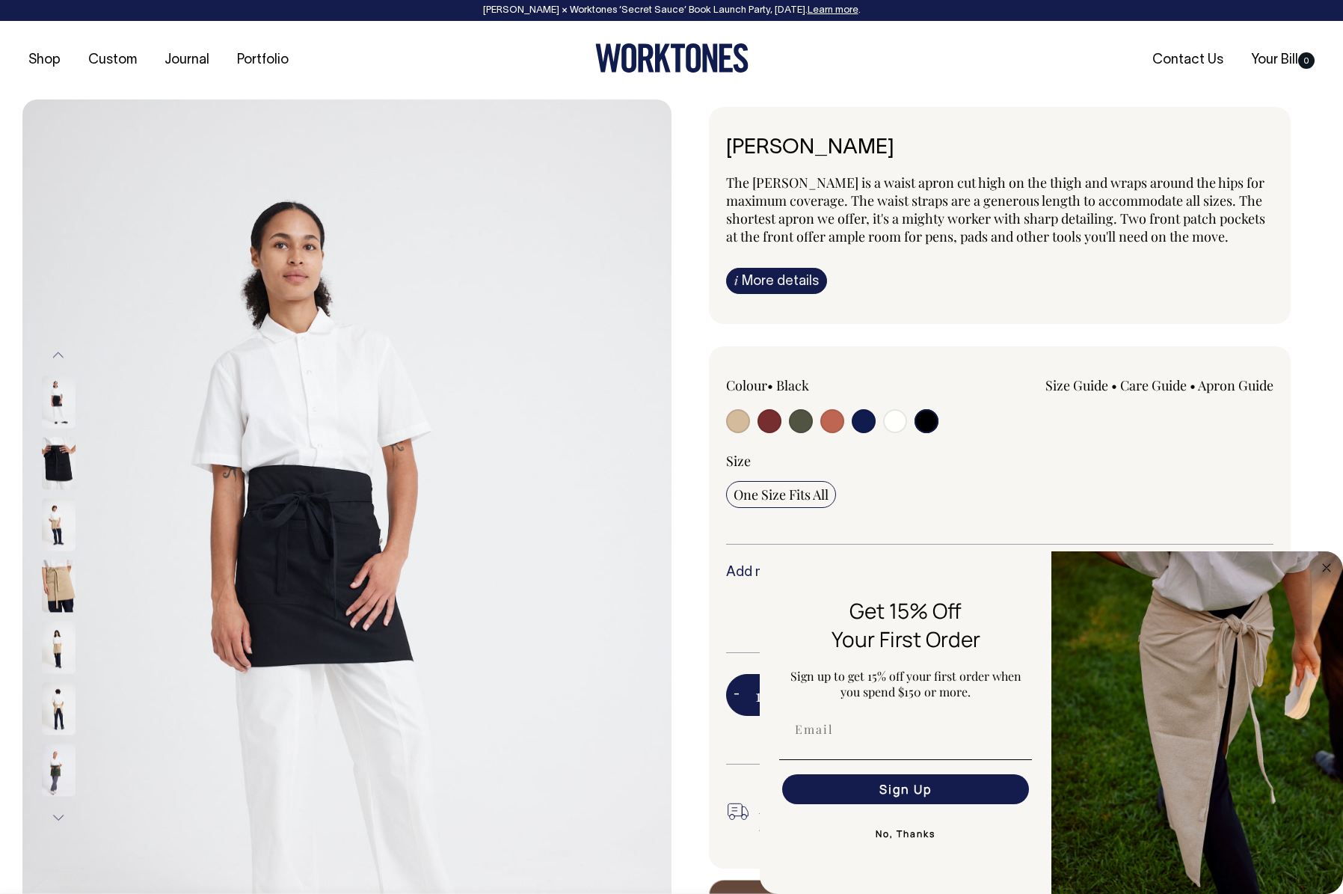
click at [64, 456] on img at bounding box center [59, 463] width 34 height 52
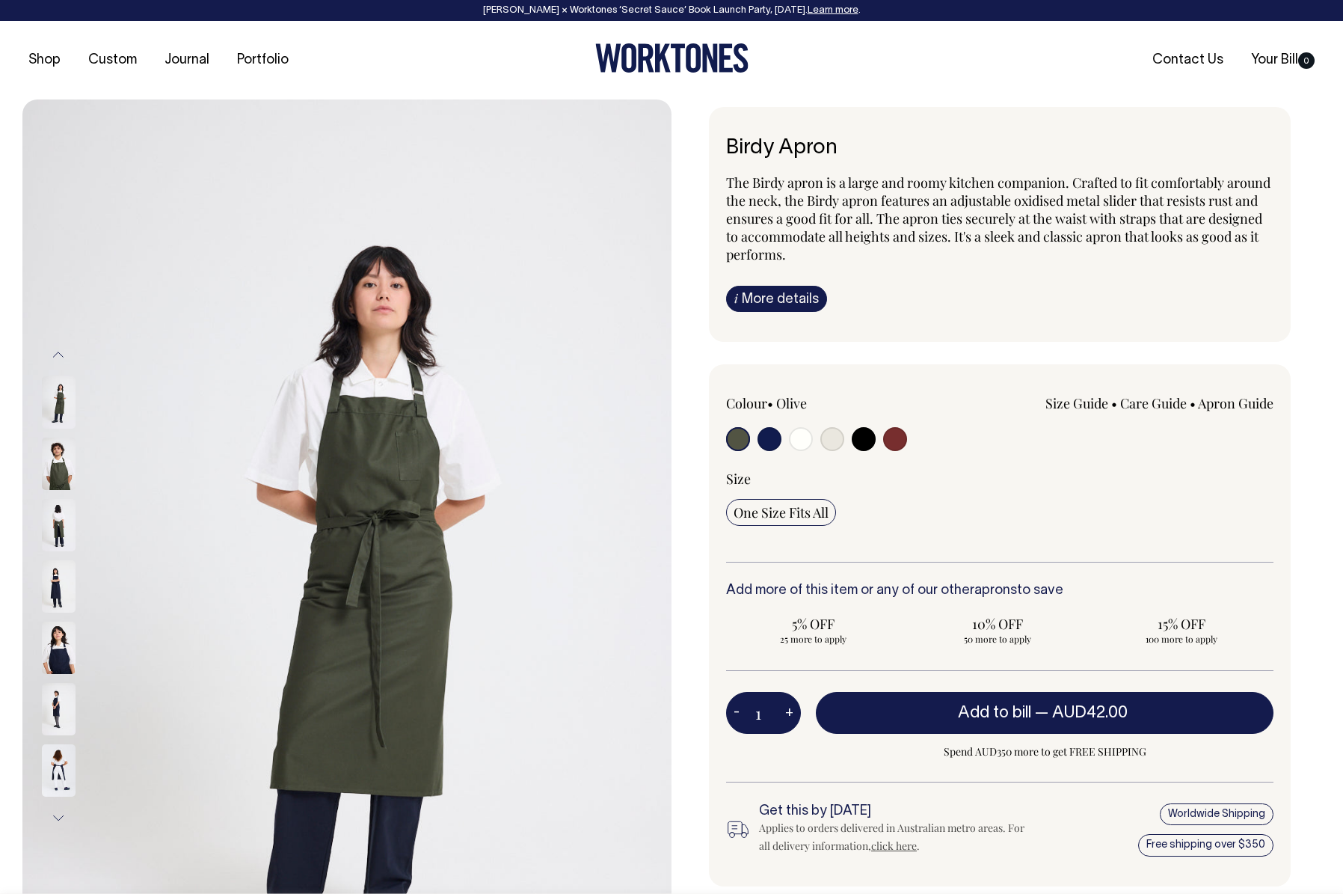
click at [49, 463] on img at bounding box center [59, 463] width 34 height 52
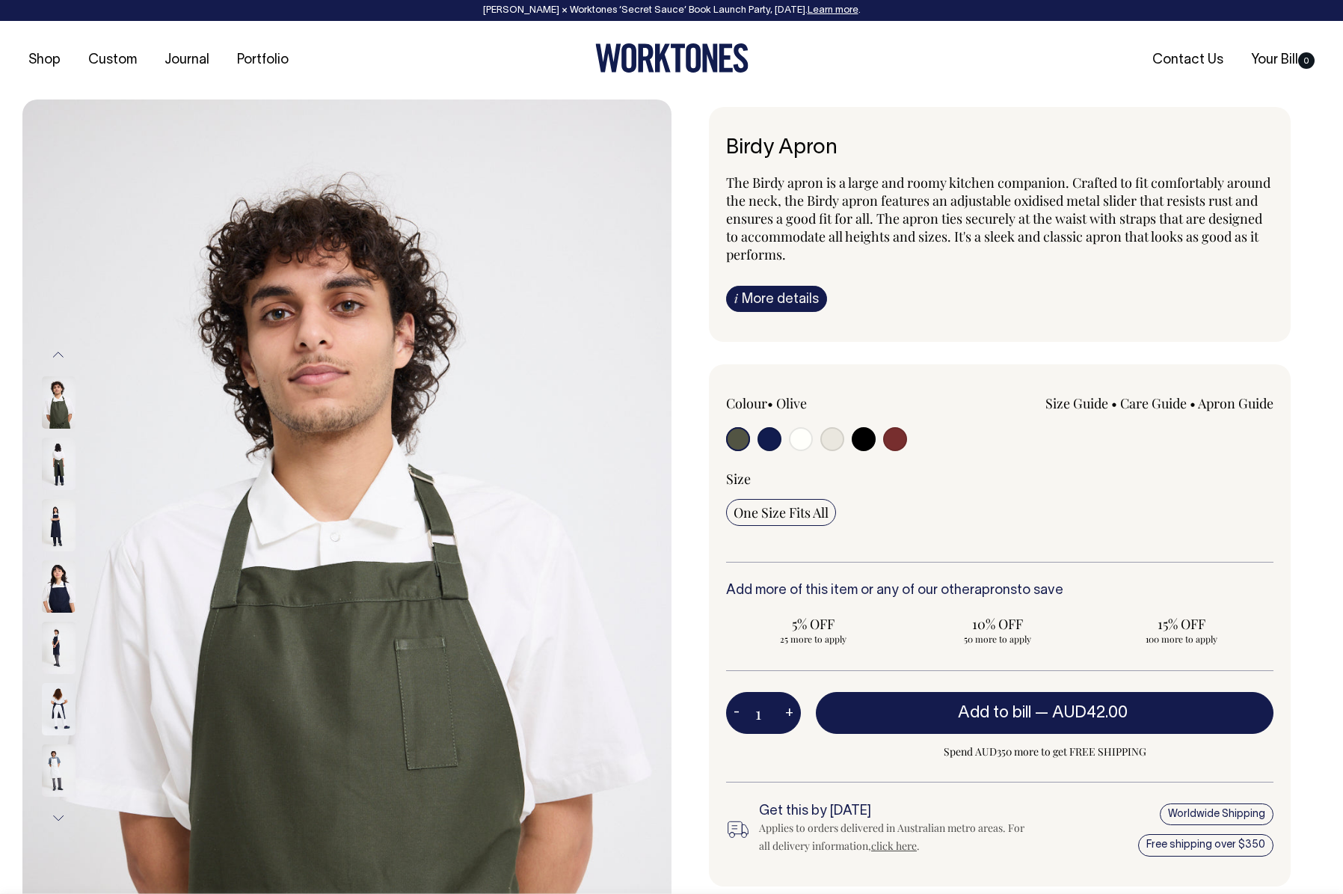
click at [50, 526] on img at bounding box center [59, 525] width 34 height 52
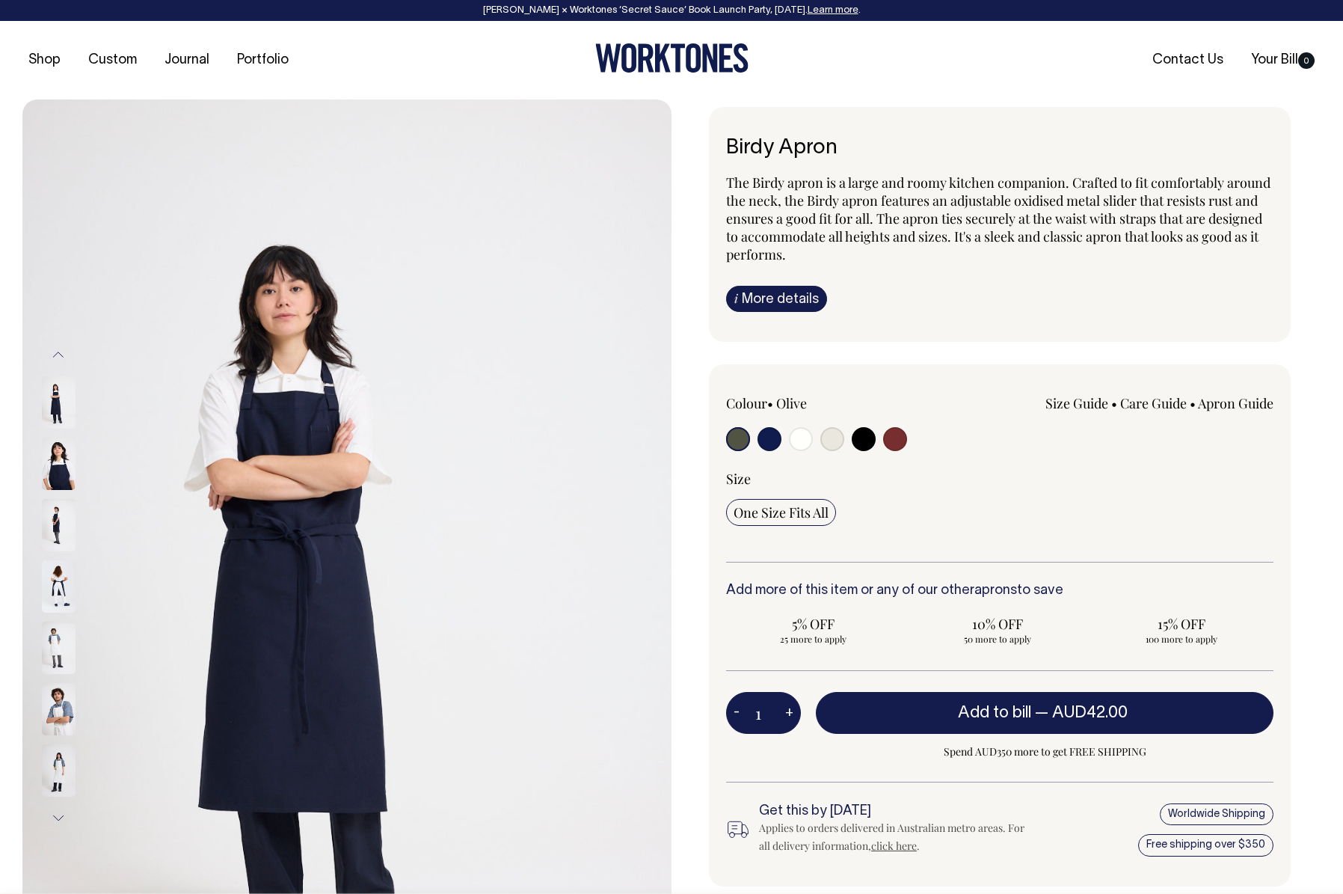
click at [65, 574] on div at bounding box center [78, 586] width 75 height 61
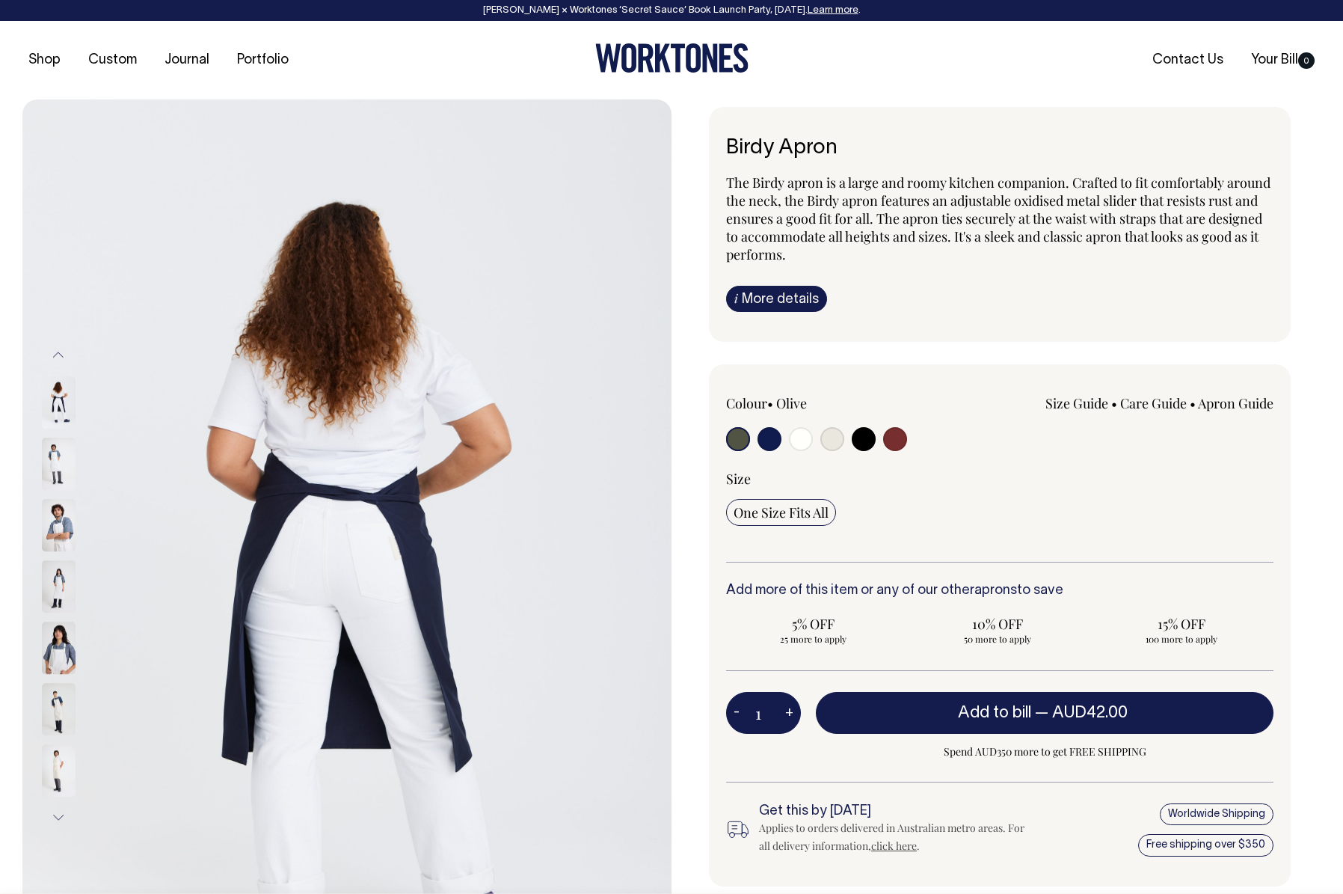
click at [865, 432] on input "radio" at bounding box center [864, 439] width 24 height 24
radio input "true"
select select "Black"
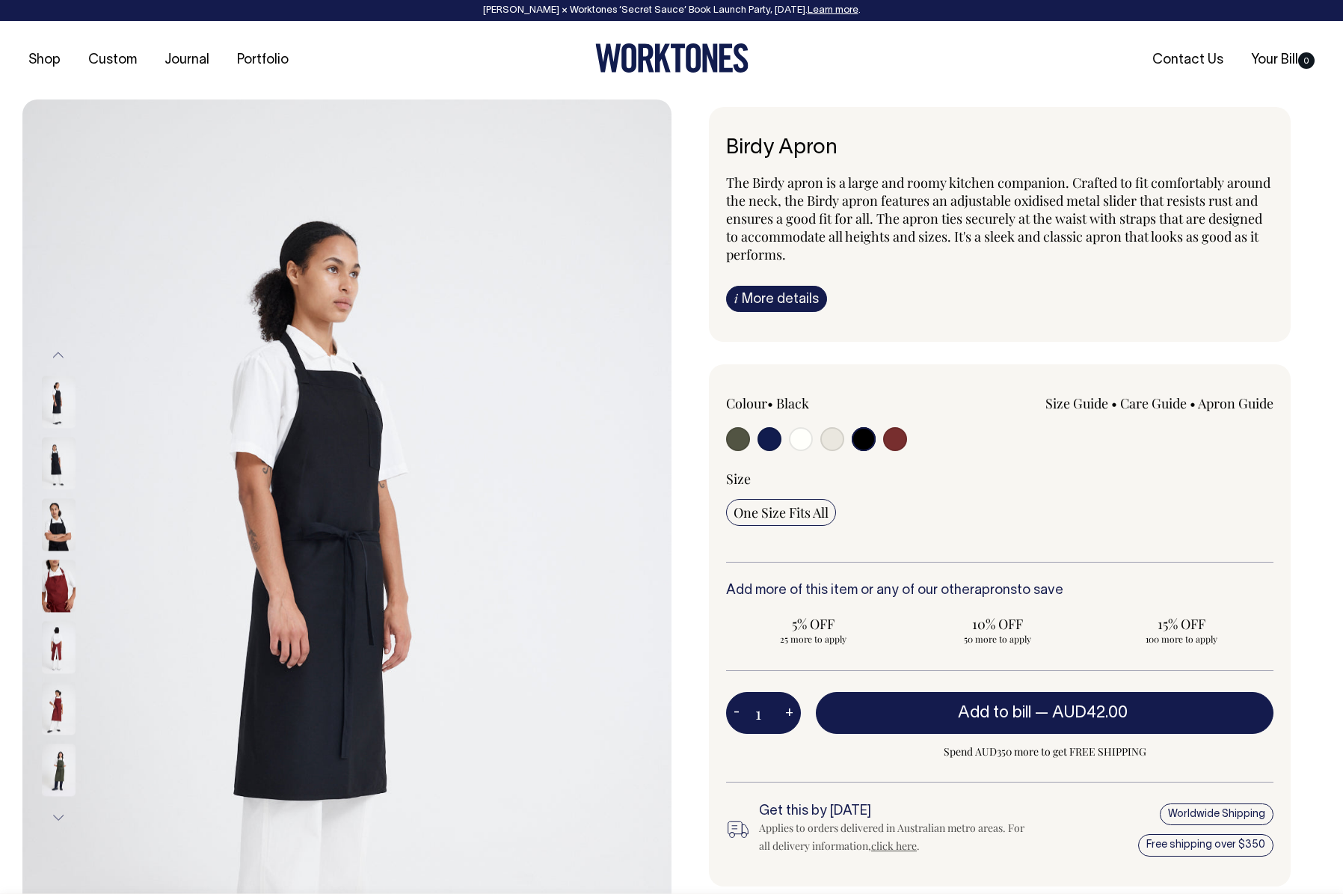
click at [52, 511] on img at bounding box center [59, 525] width 34 height 52
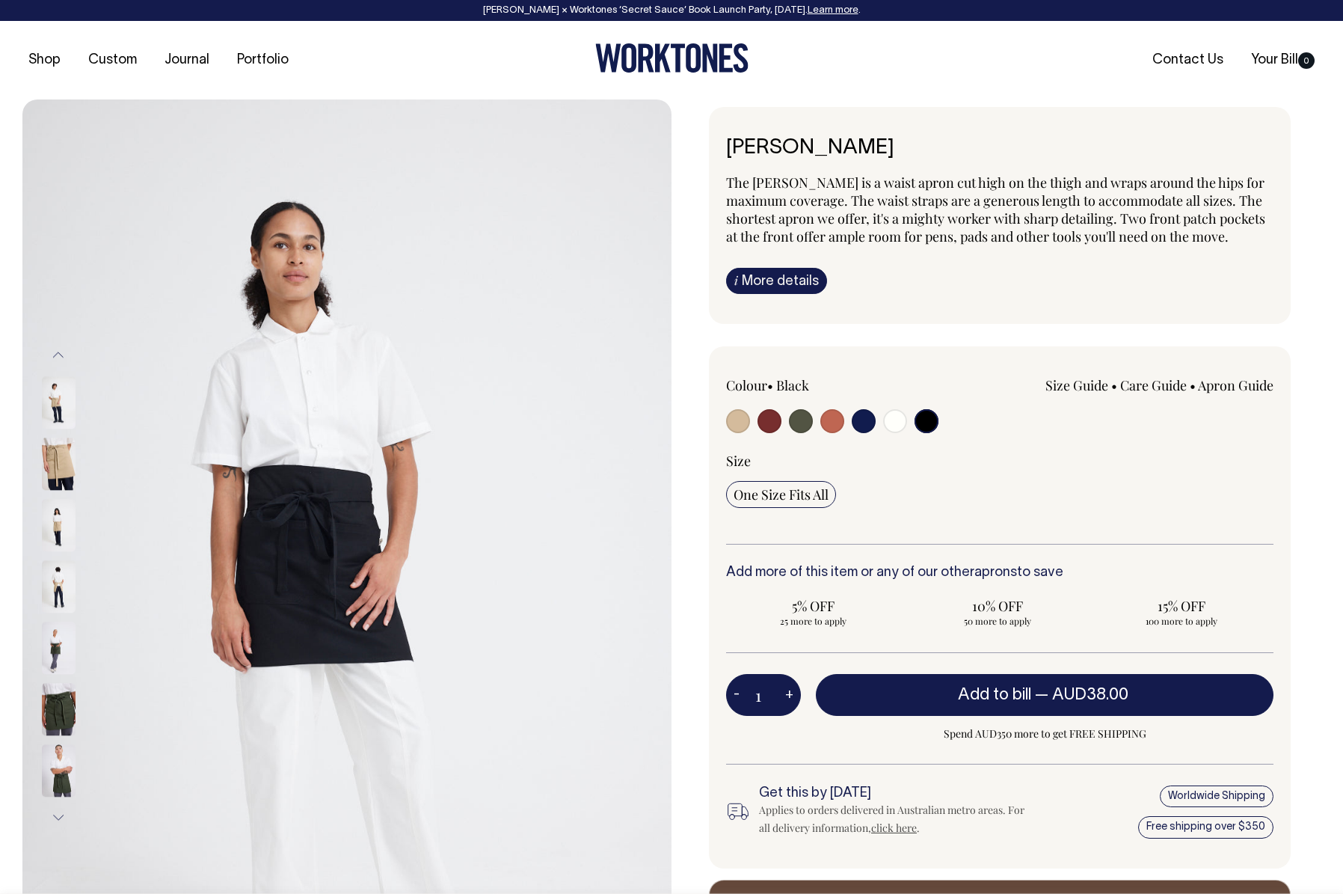
select select "Black"
click at [795, 118] on div "[PERSON_NAME] The [PERSON_NAME] is a waist apron cut high on the thigh and wrap…" at bounding box center [1000, 215] width 582 height 217
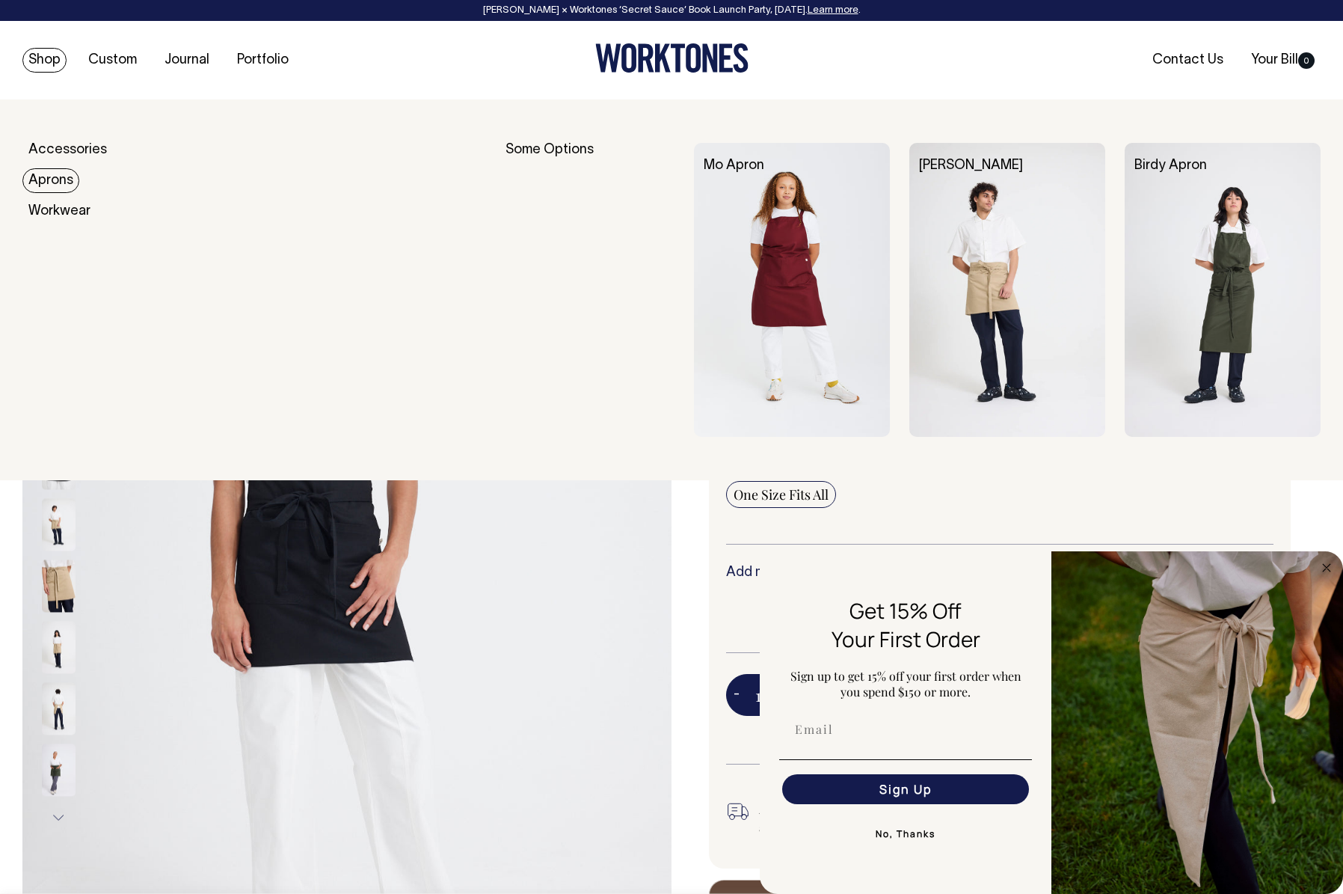
click at [52, 180] on link "Aprons" at bounding box center [50, 180] width 57 height 25
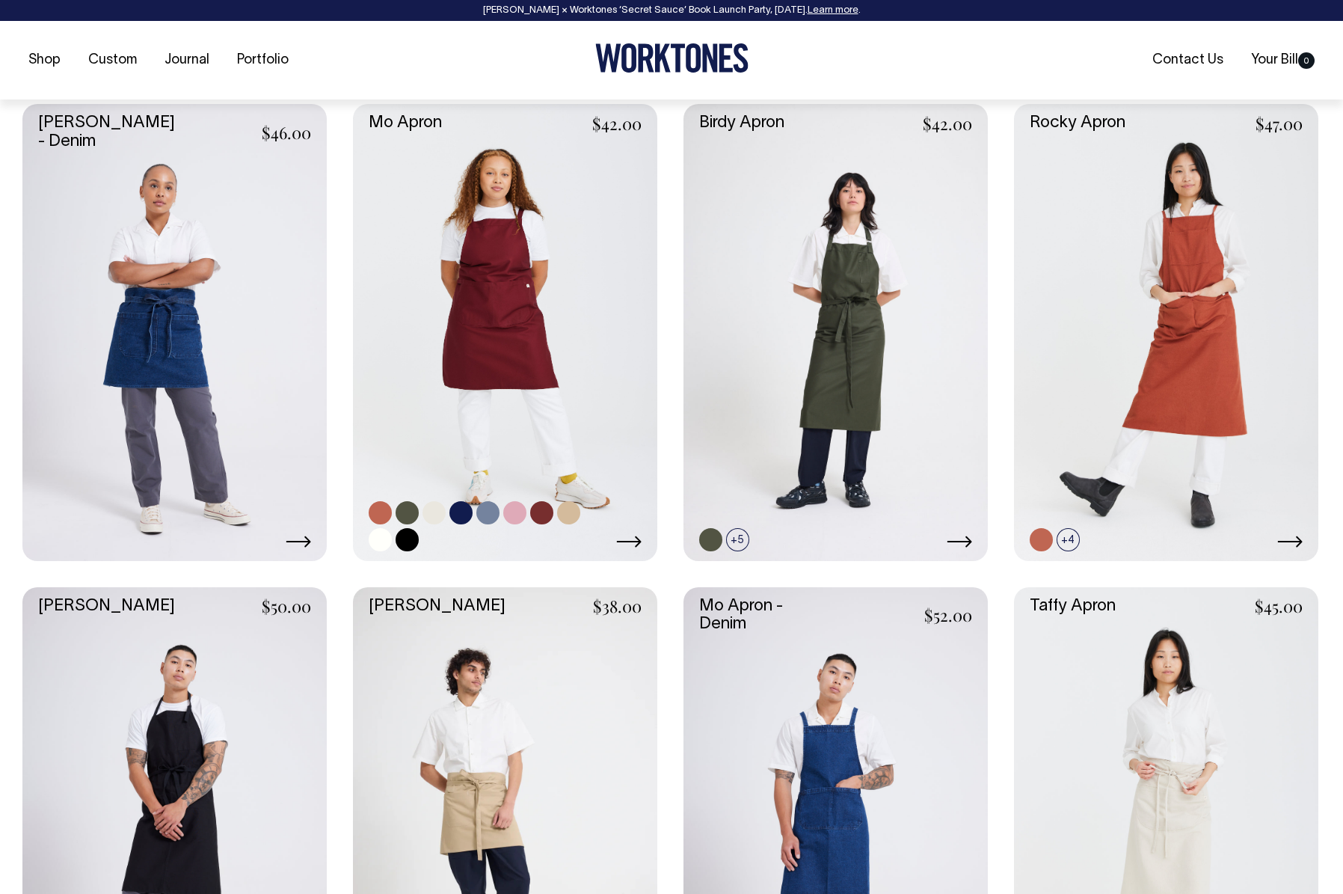
scroll to position [641, 0]
click at [455, 273] on link at bounding box center [505, 331] width 304 height 457
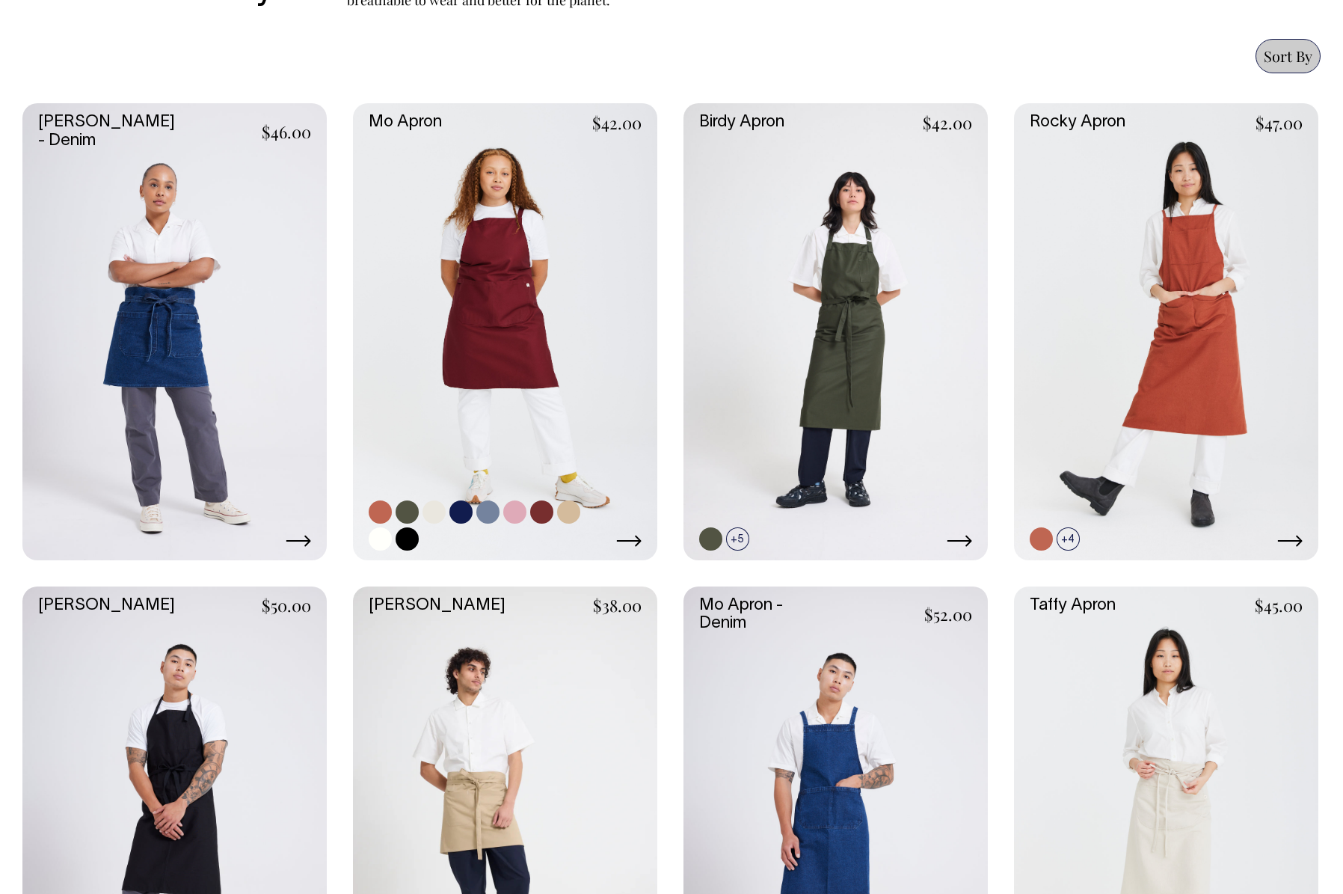
scroll to position [642, 0]
click at [1143, 305] on link at bounding box center [1166, 330] width 304 height 457
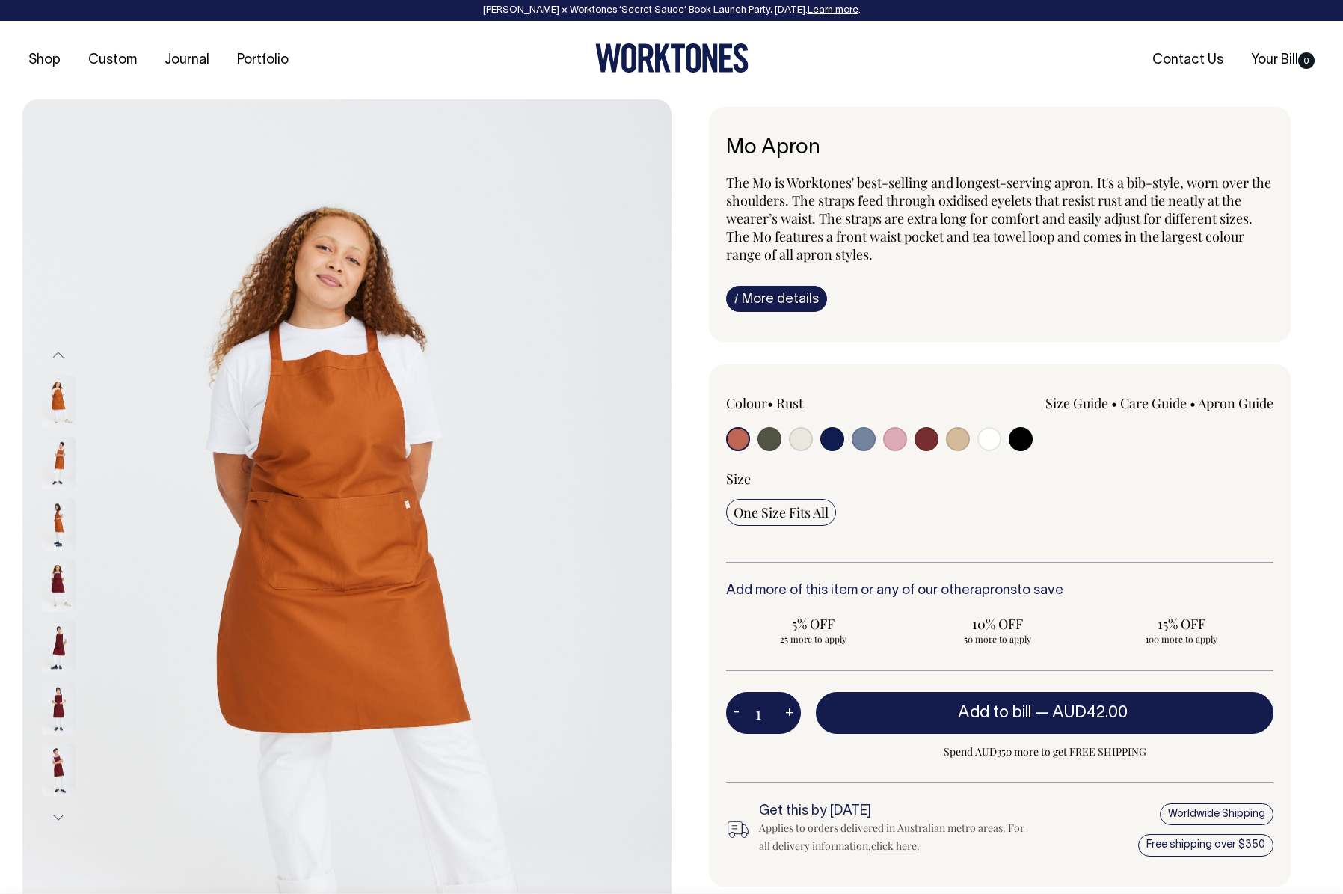
click at [1028, 438] on input "radio" at bounding box center [1021, 439] width 24 height 24
radio input "true"
select select "Black"
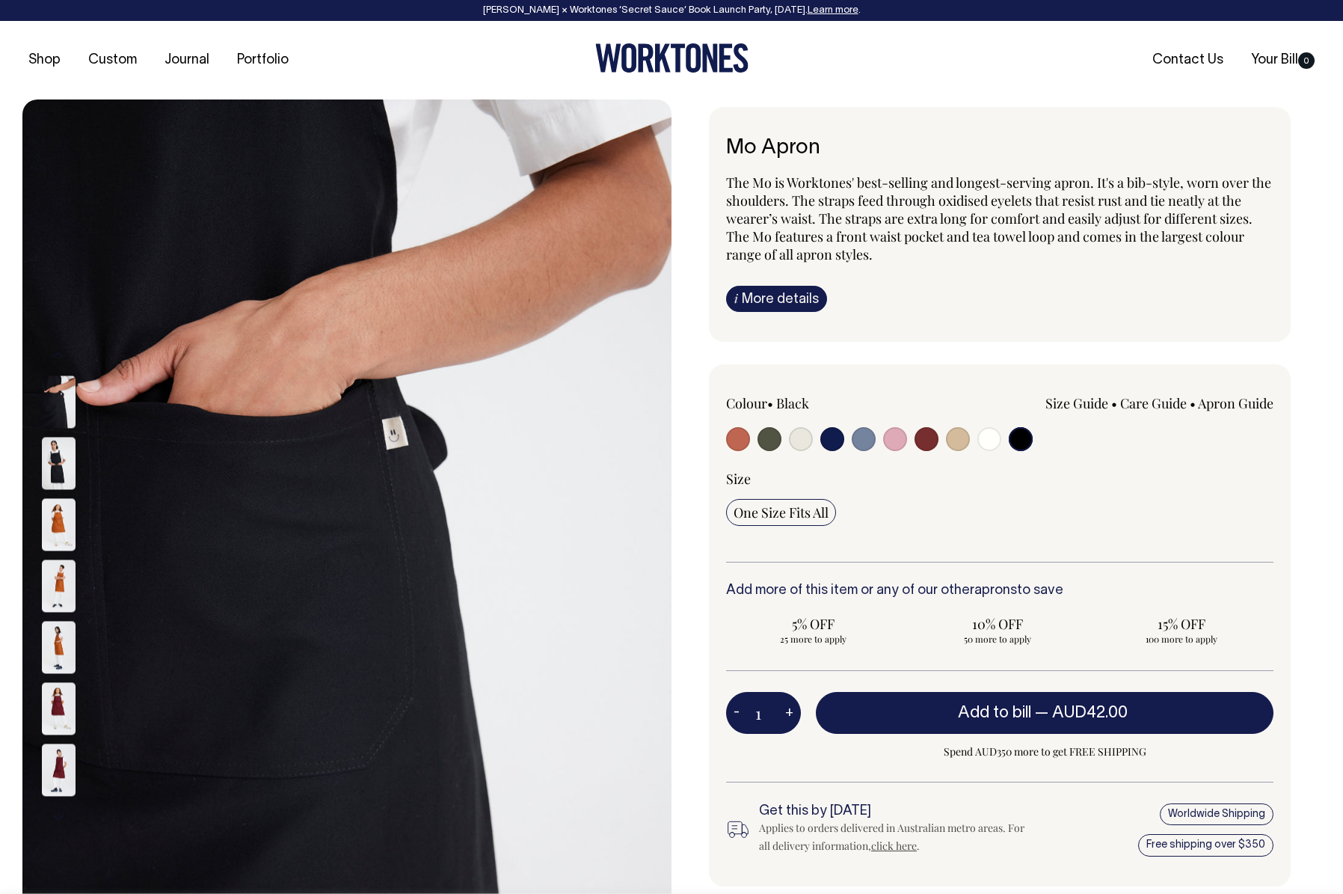
click at [53, 454] on img at bounding box center [59, 463] width 34 height 52
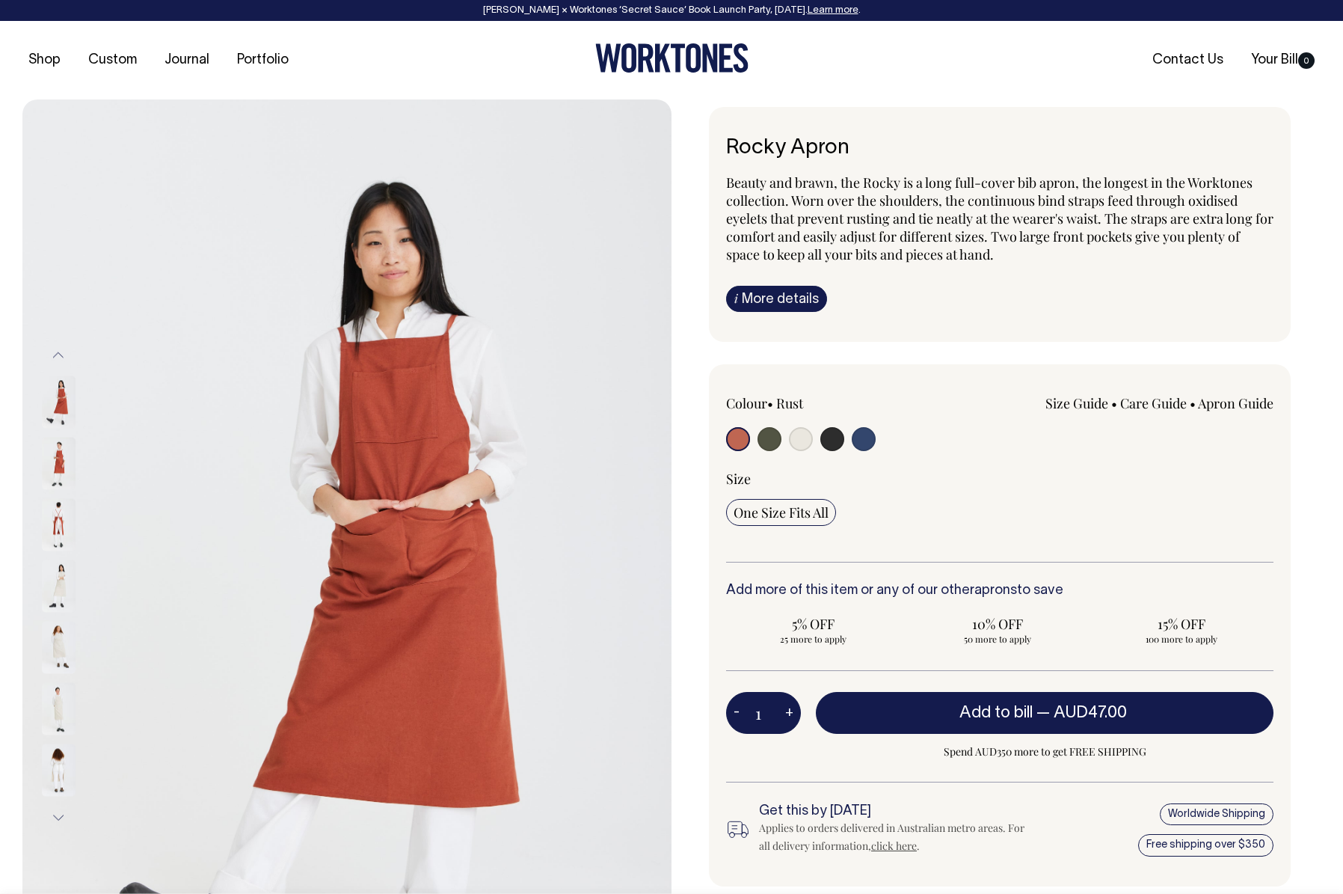
click at [836, 437] on input "radio" at bounding box center [832, 439] width 24 height 24
radio input "true"
select select "Charcoal"
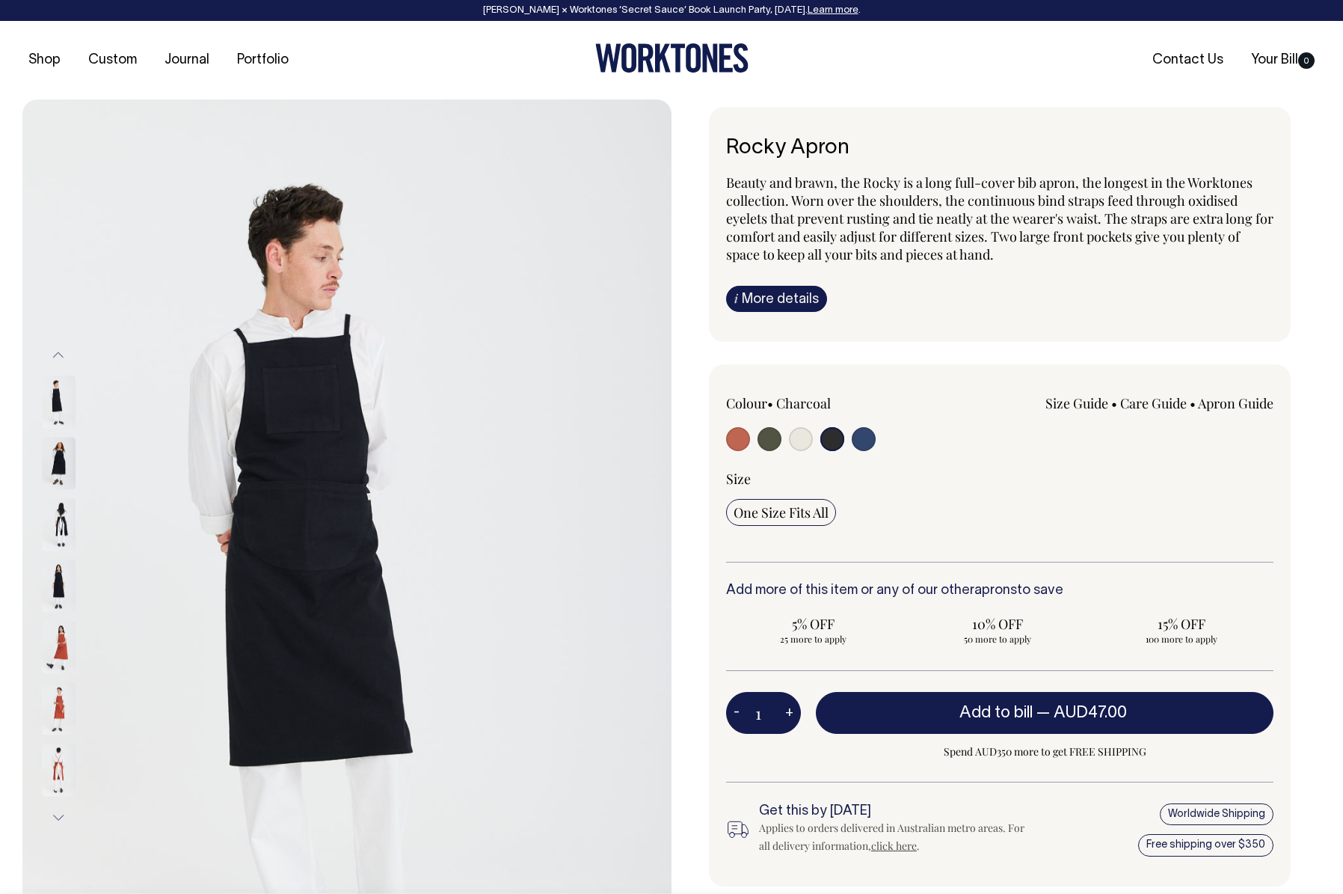
click at [61, 453] on img at bounding box center [59, 463] width 34 height 52
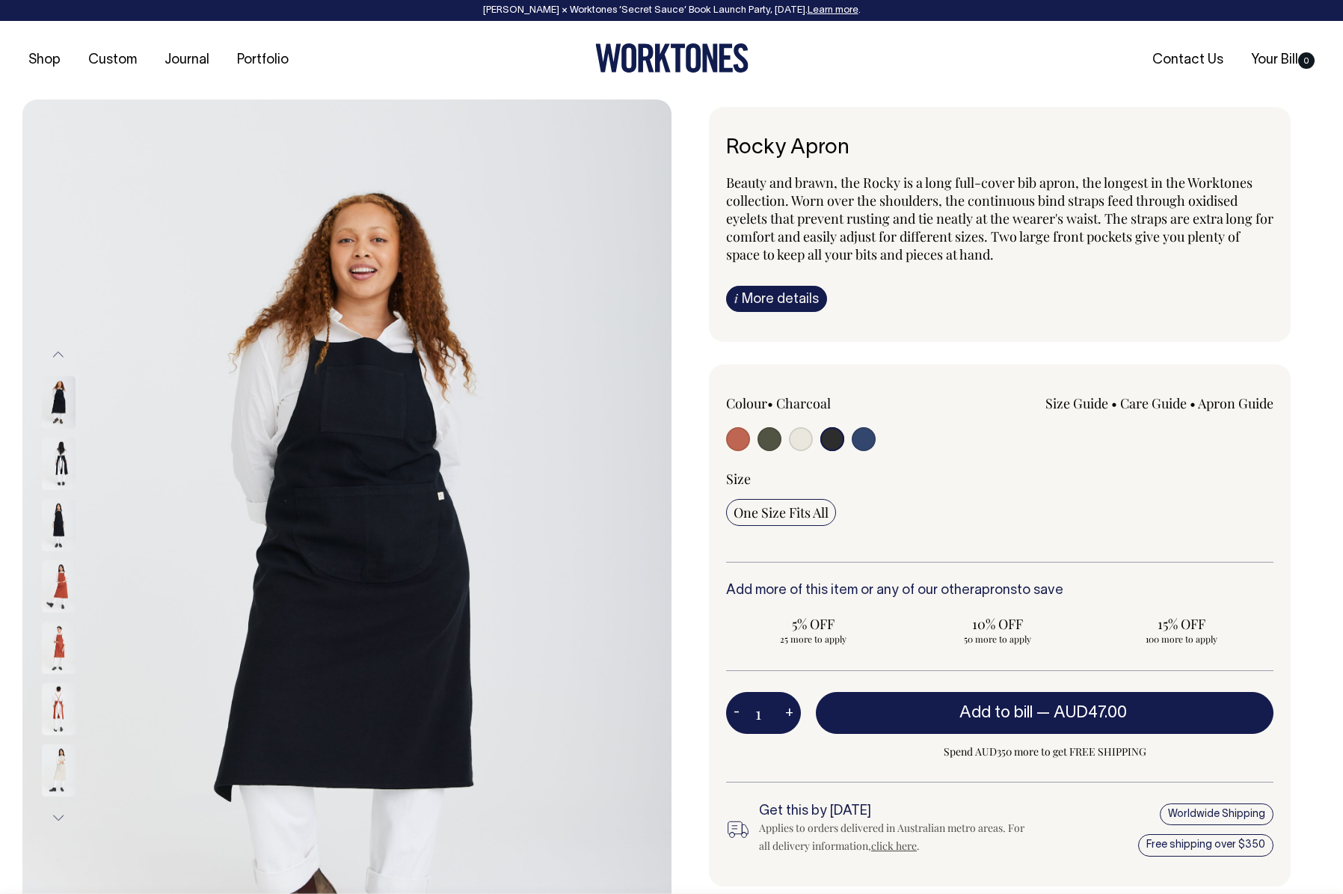
click at [53, 589] on img at bounding box center [59, 585] width 34 height 52
